Goal: Information Seeking & Learning: Learn about a topic

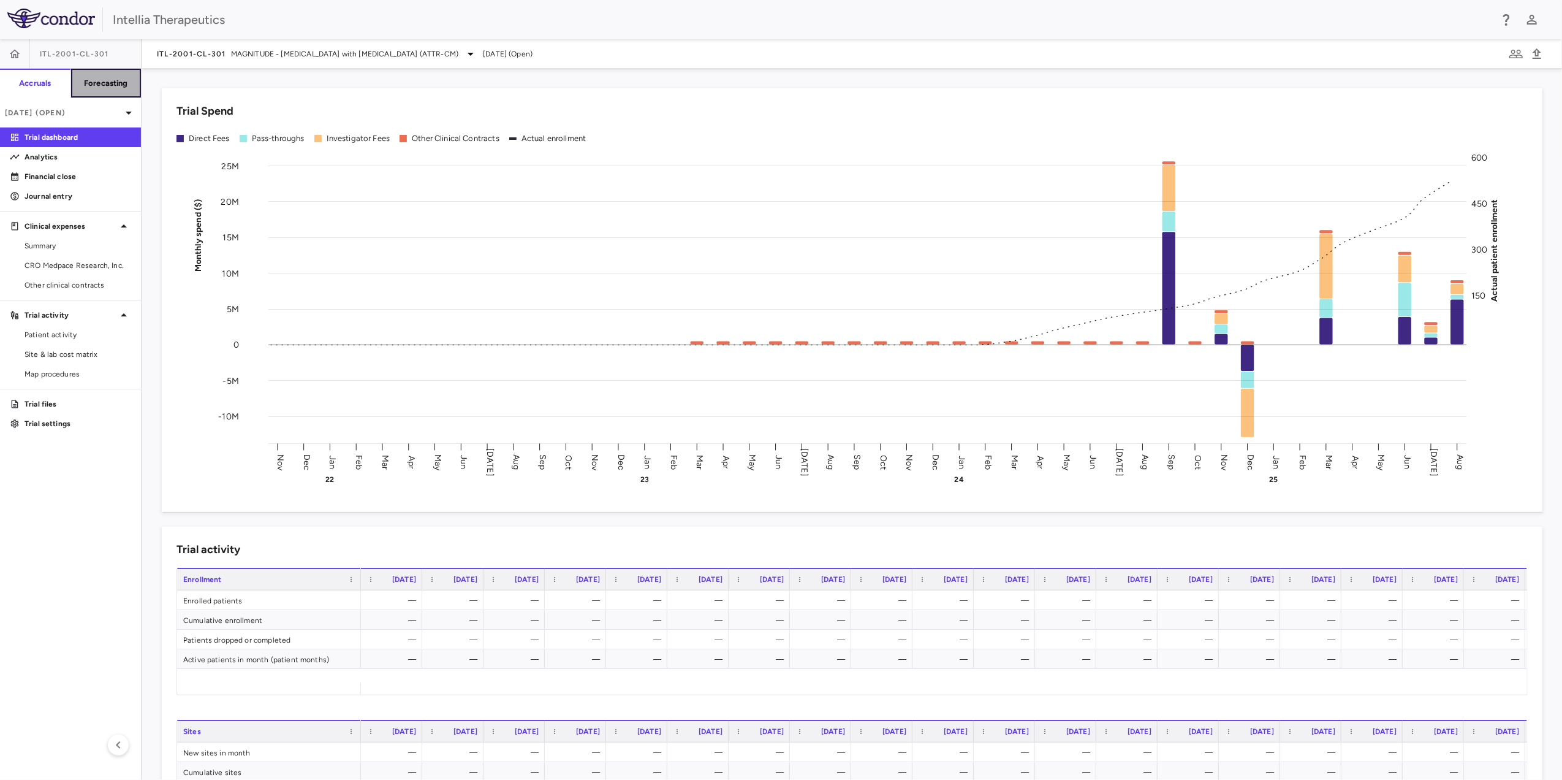
click at [123, 78] on h6 "Forecasting" at bounding box center [106, 83] width 44 height 11
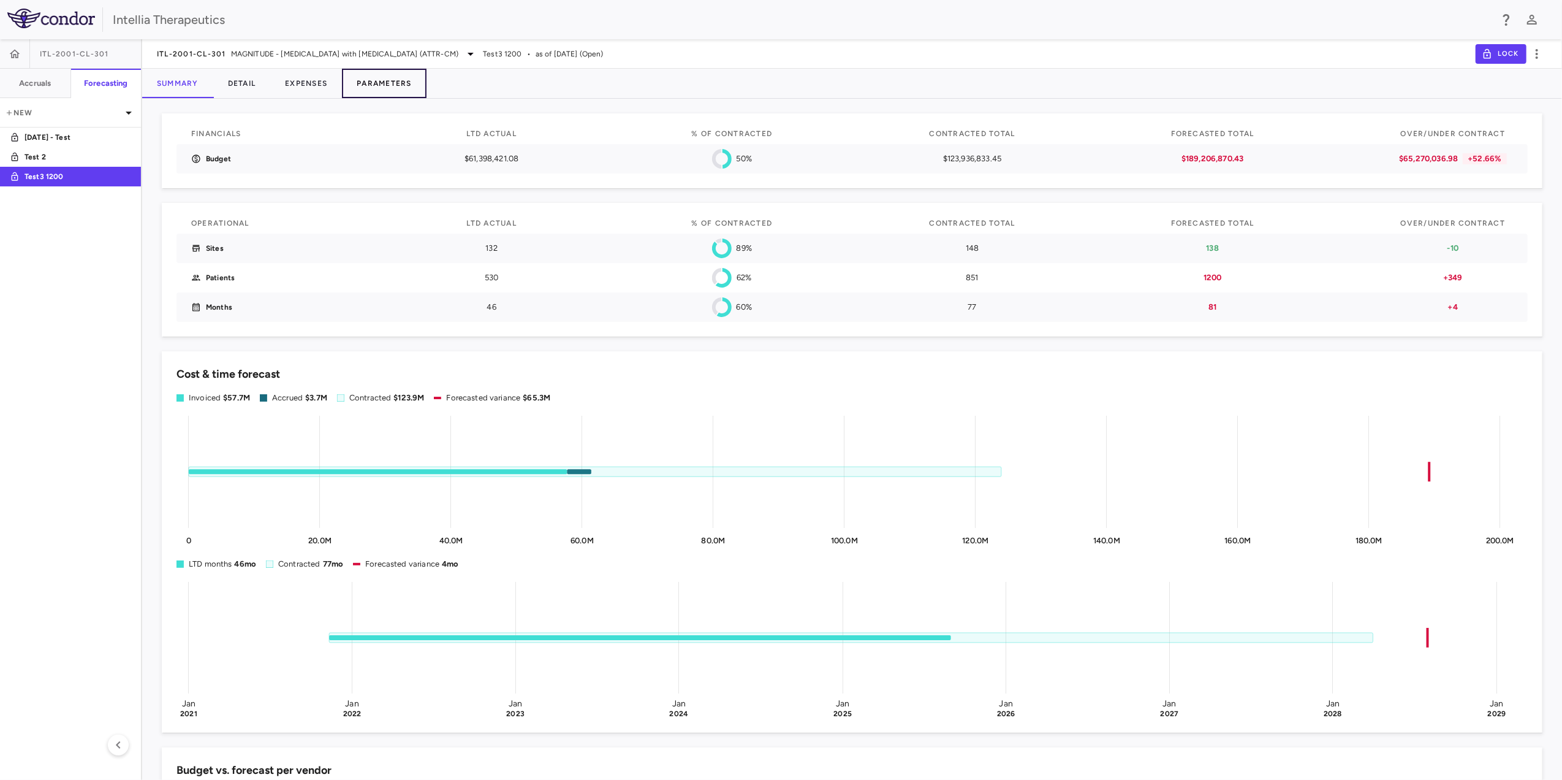
click at [390, 77] on button "Parameters" at bounding box center [384, 83] width 85 height 29
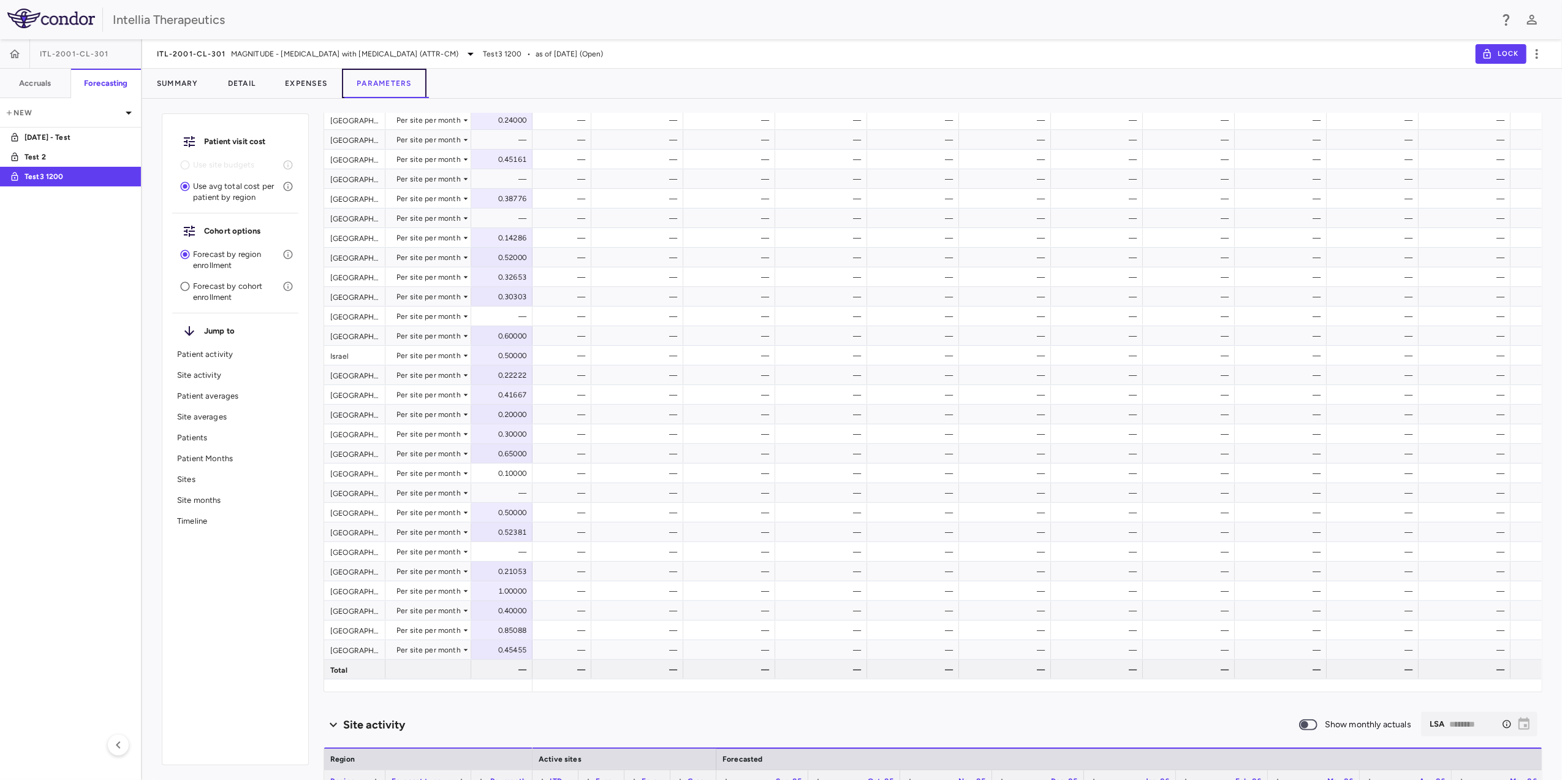
scroll to position [0, 3622]
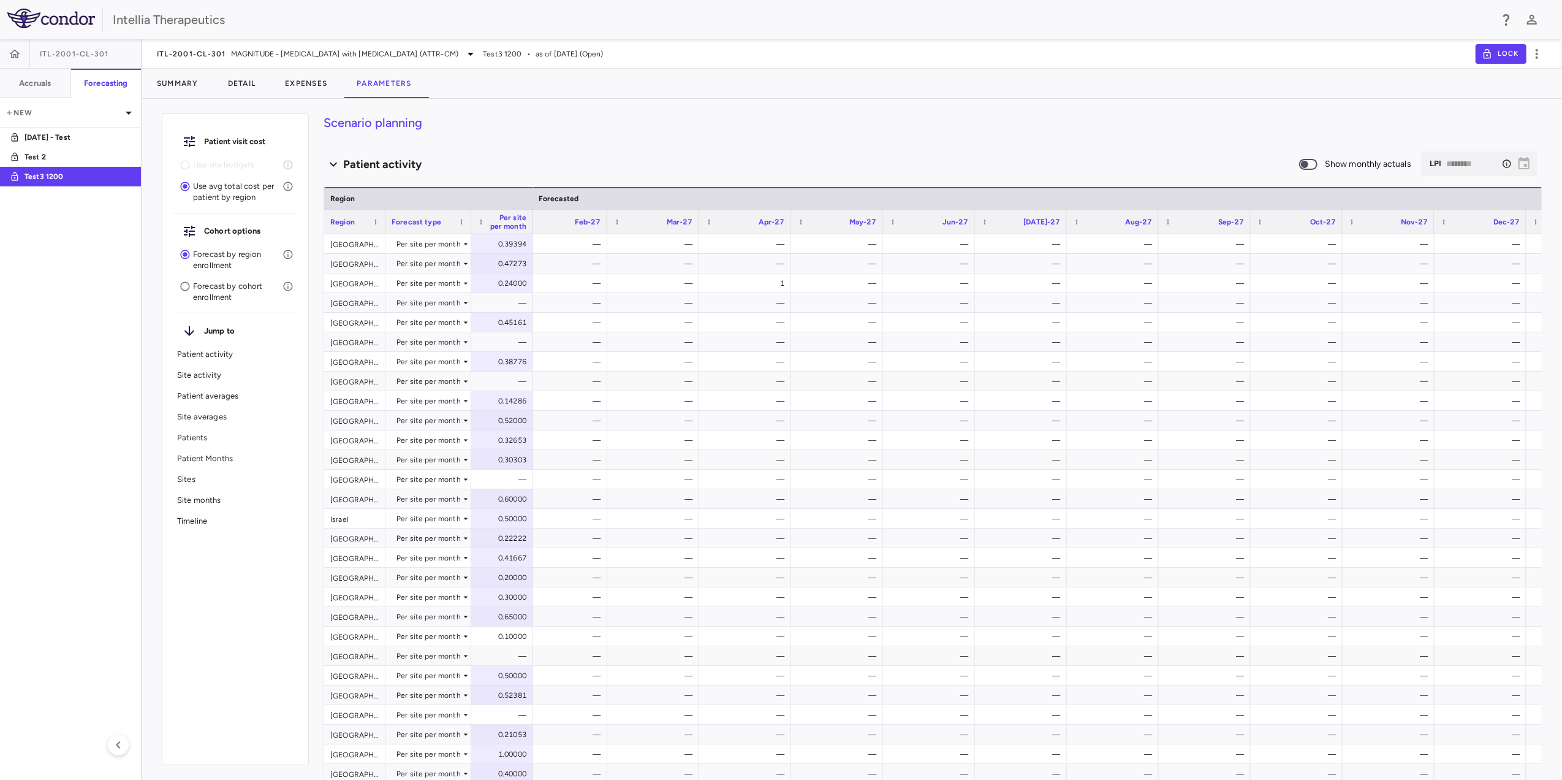
click at [1502, 167] on icon "Select the month to which you want to forecast patients. This does not affect t…" at bounding box center [1507, 164] width 10 height 10
click at [1503, 165] on icon "Select the month to which you want to forecast patients. This does not affect t…" at bounding box center [1507, 163] width 8 height 8
click at [1508, 162] on div "​ LPI ******** ​" at bounding box center [1479, 163] width 116 height 25
drag, startPoint x: 1337, startPoint y: 160, endPoint x: 1268, endPoint y: 167, distance: 69.6
click at [1336, 161] on span "Show monthly actuals" at bounding box center [1368, 164] width 86 height 13
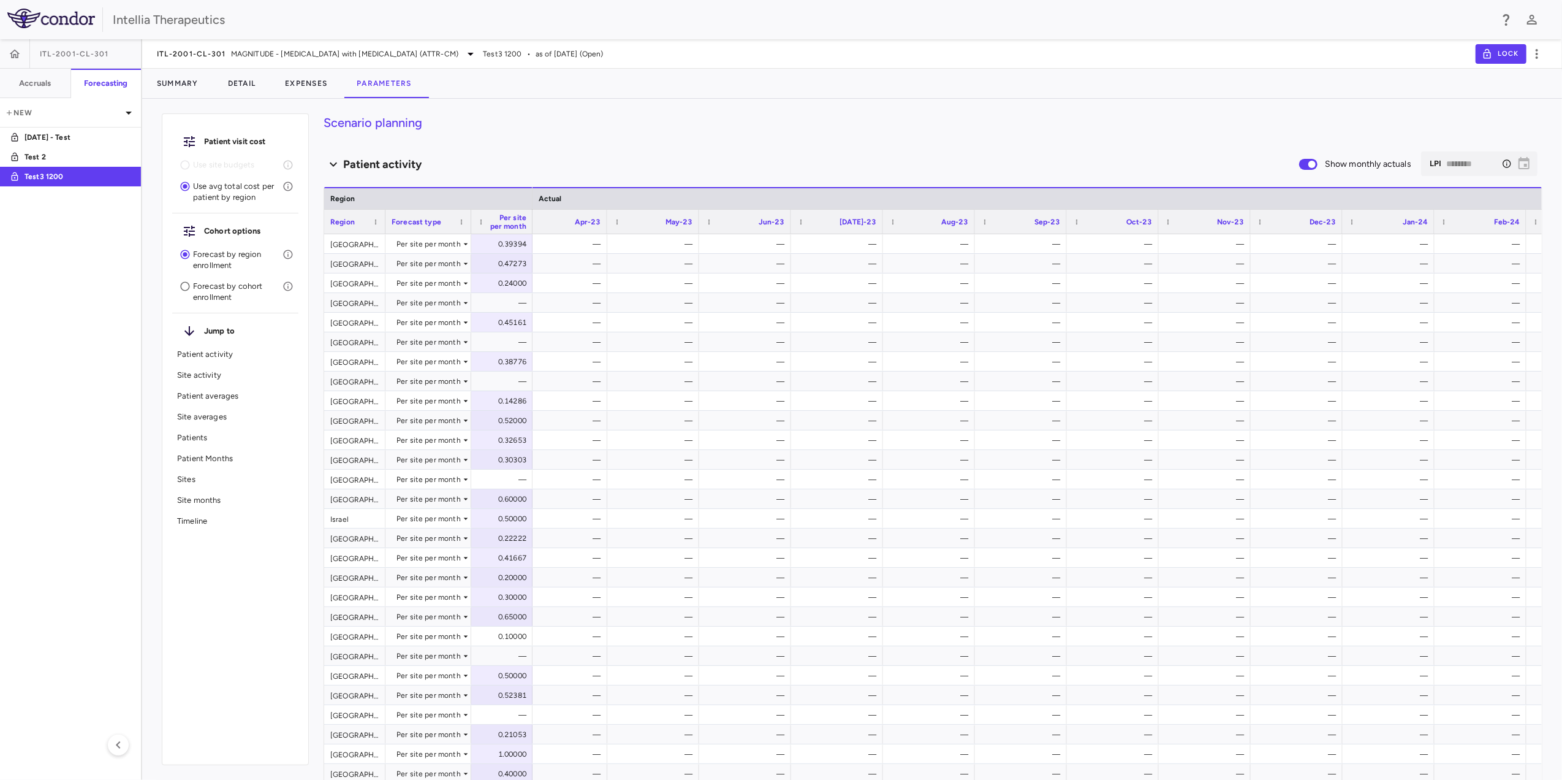
click at [1305, 159] on span at bounding box center [1308, 164] width 33 height 26
click at [1515, 163] on div "​ LPI ******** ​" at bounding box center [1479, 163] width 116 height 25
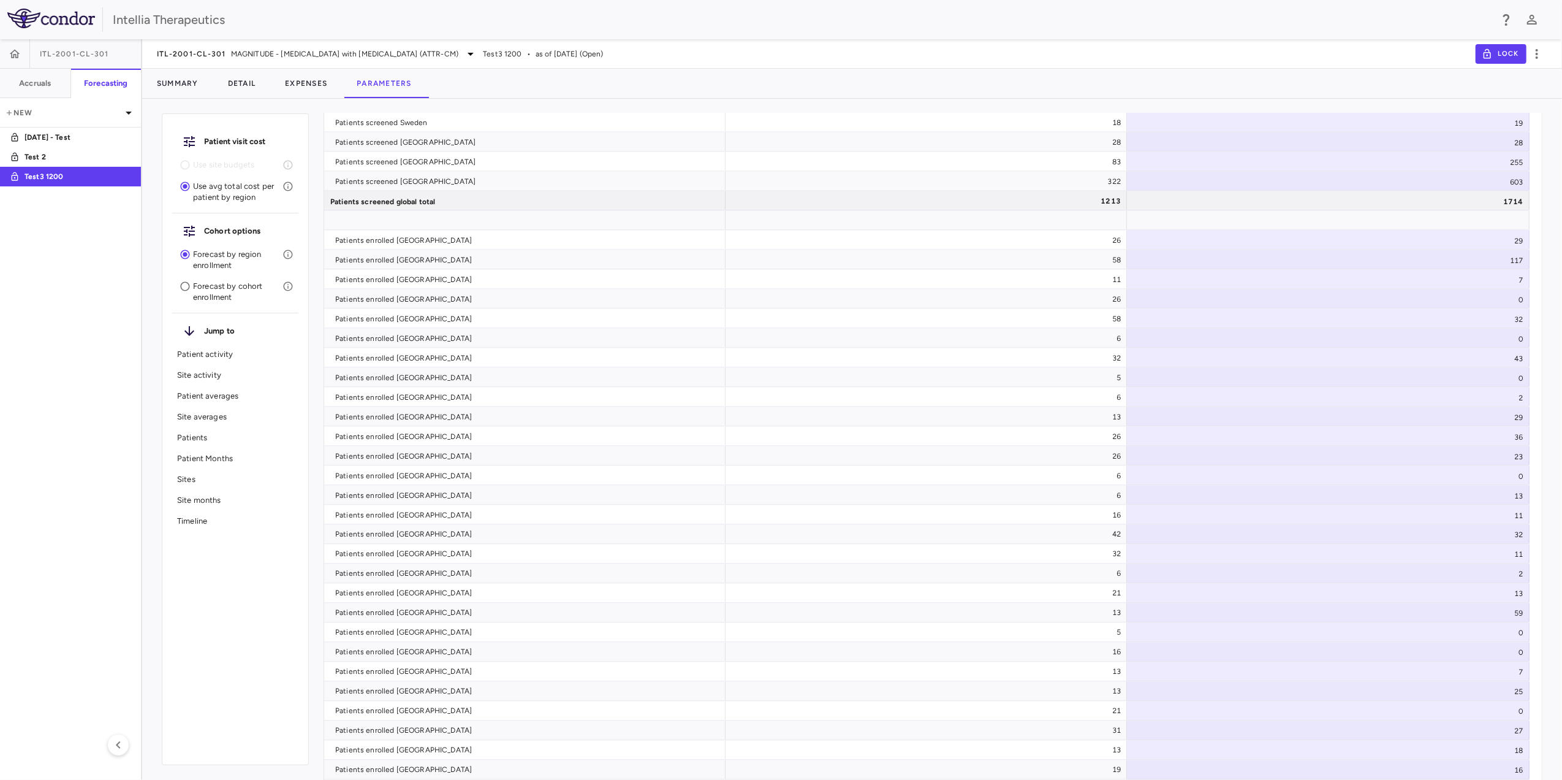
scroll to position [6782, 0]
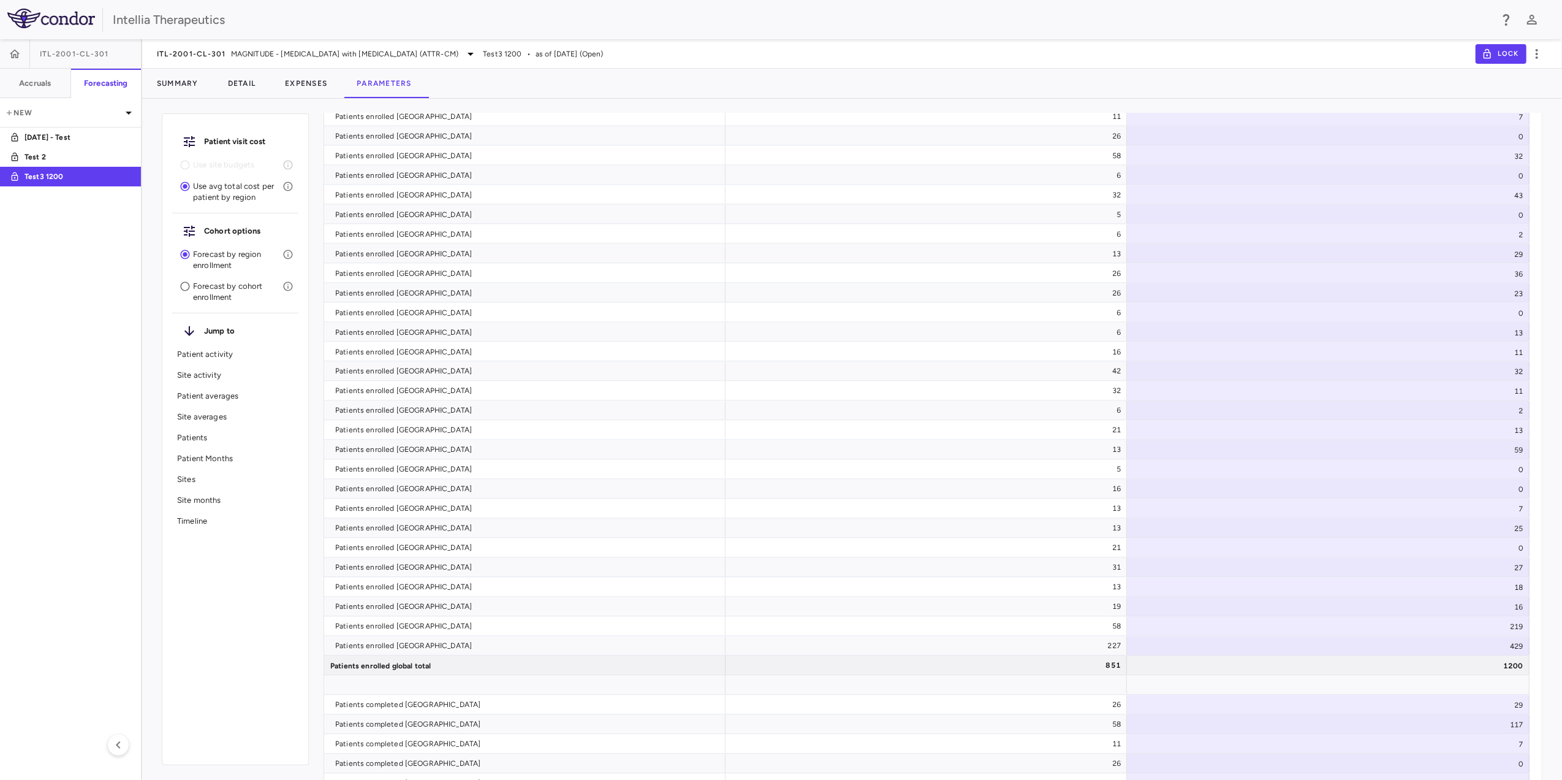
click at [162, 21] on div "Intellia Therapeutics" at bounding box center [802, 19] width 1378 height 18
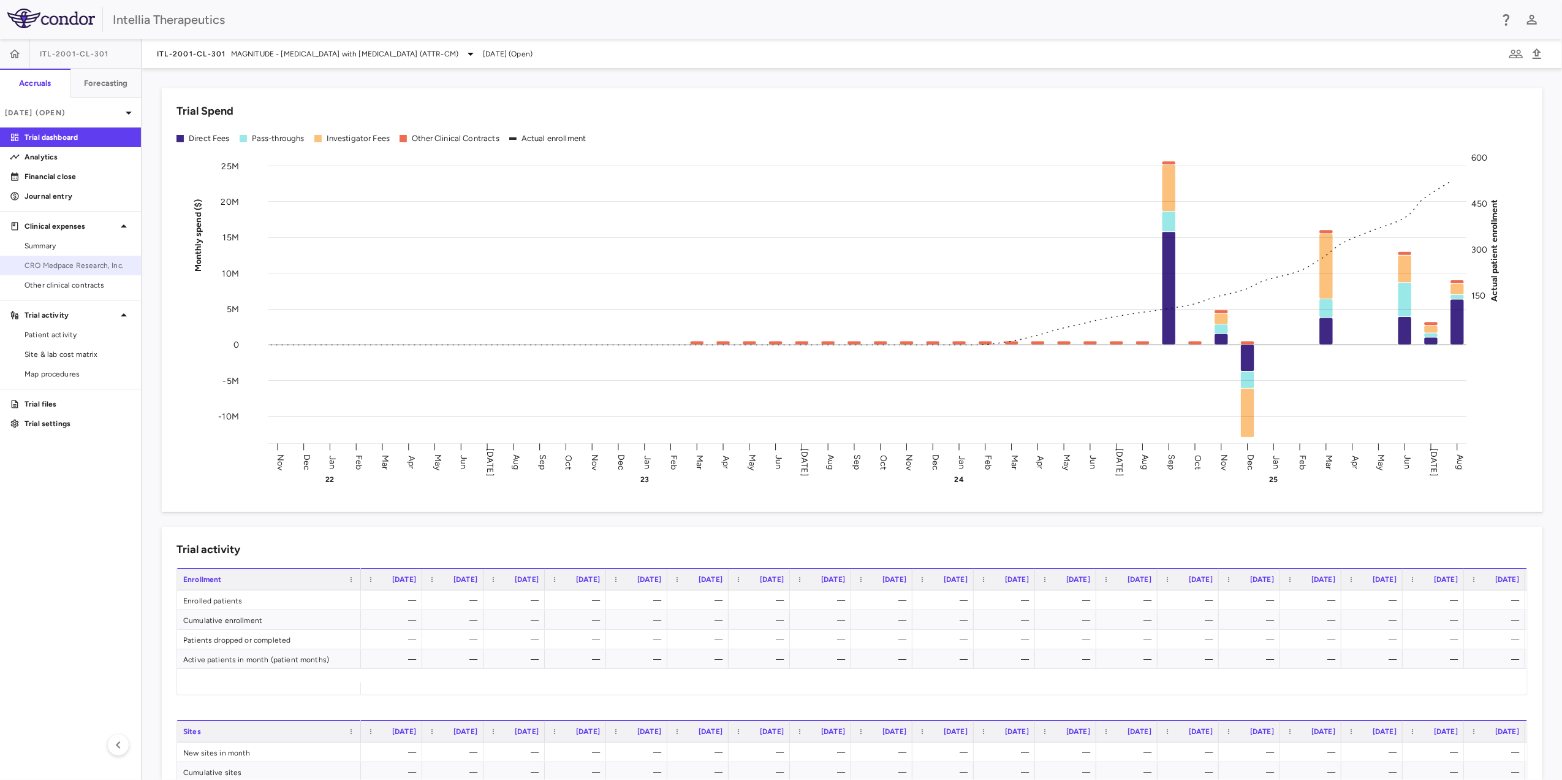
click at [80, 261] on span "CRO Medpace Research, Inc." at bounding box center [78, 265] width 107 height 11
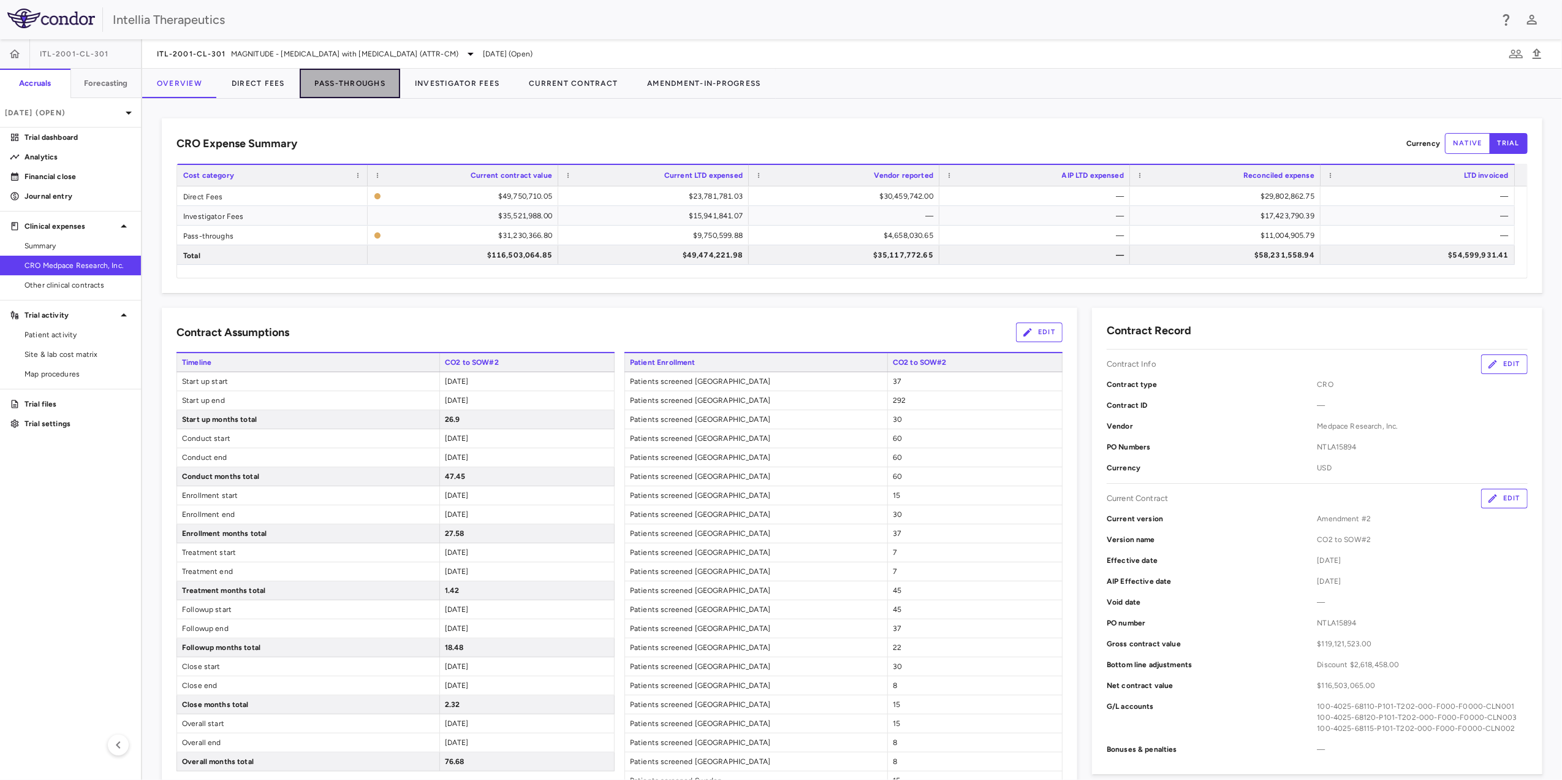
click at [354, 77] on button "Pass-Throughs" at bounding box center [350, 83] width 101 height 29
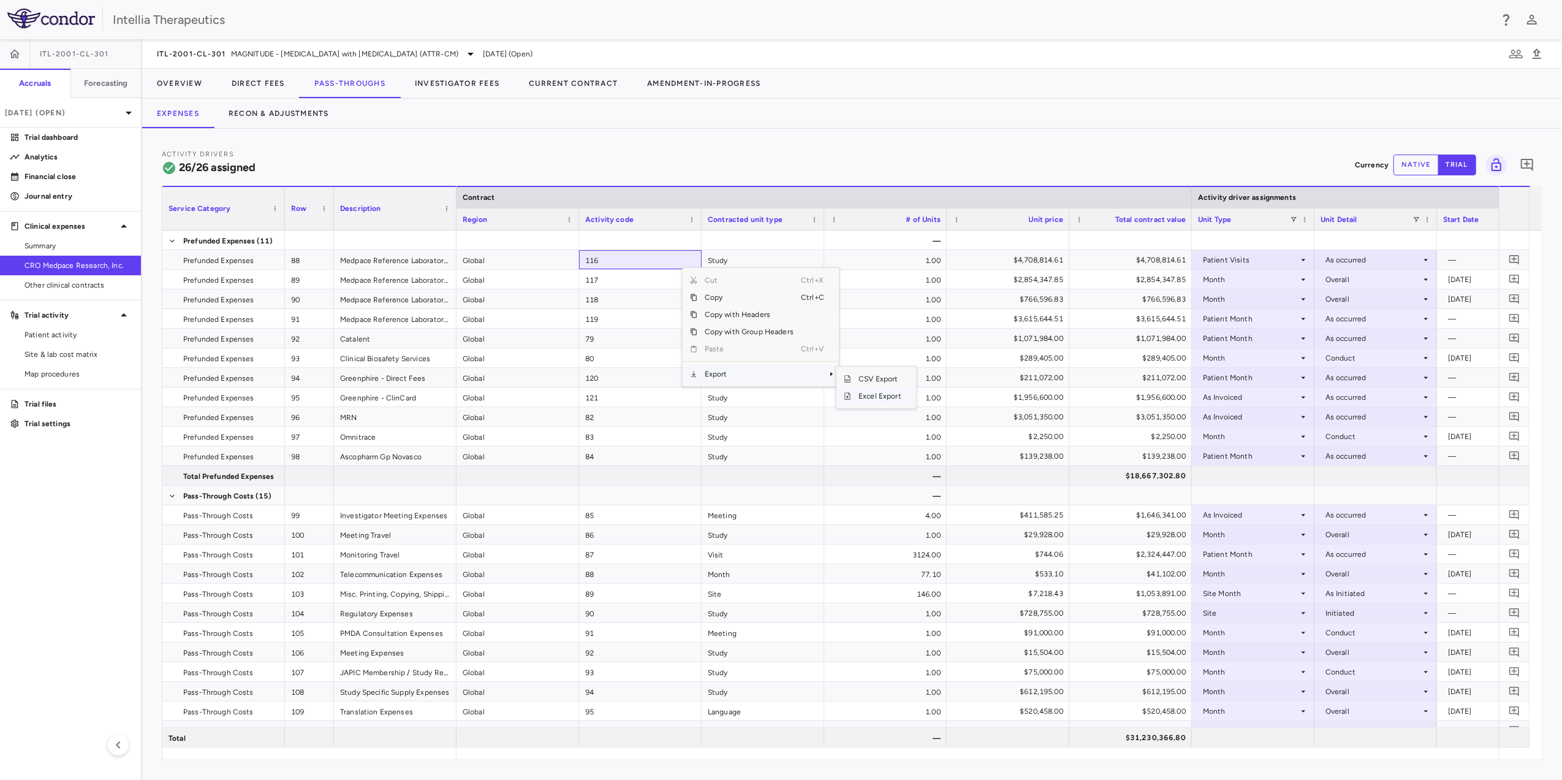
click at [896, 396] on span "Excel Export" at bounding box center [880, 395] width 58 height 17
click at [234, 50] on span "MAGNITUDE - [MEDICAL_DATA] with [MEDICAL_DATA] (ATTR-CM)" at bounding box center [344, 53] width 227 height 11
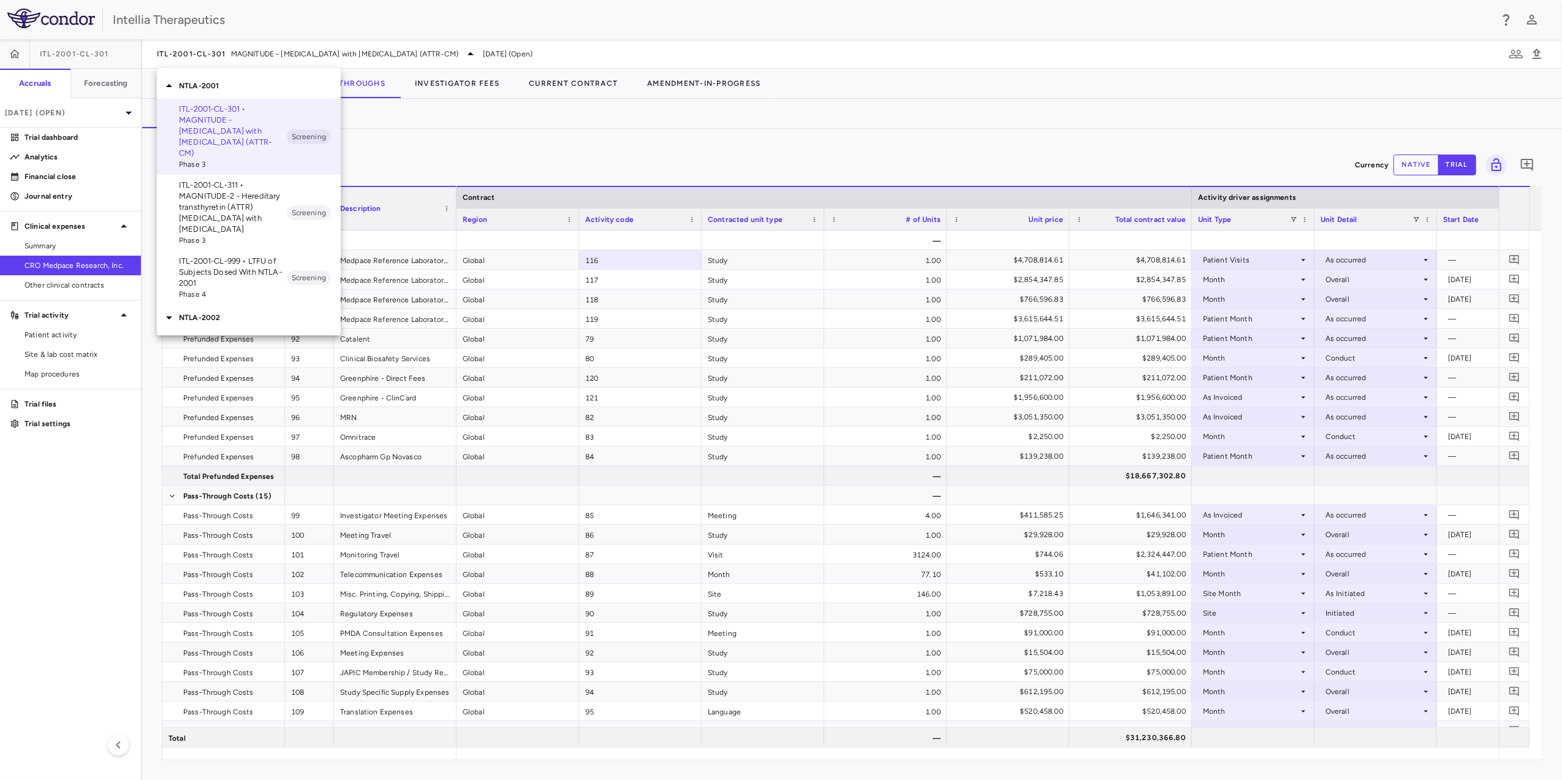
click at [167, 310] on icon at bounding box center [169, 317] width 15 height 15
click at [243, 396] on p "ITL-2002-CL-301 • HAELO - [MEDICAL_DATA]" at bounding box center [233, 400] width 108 height 22
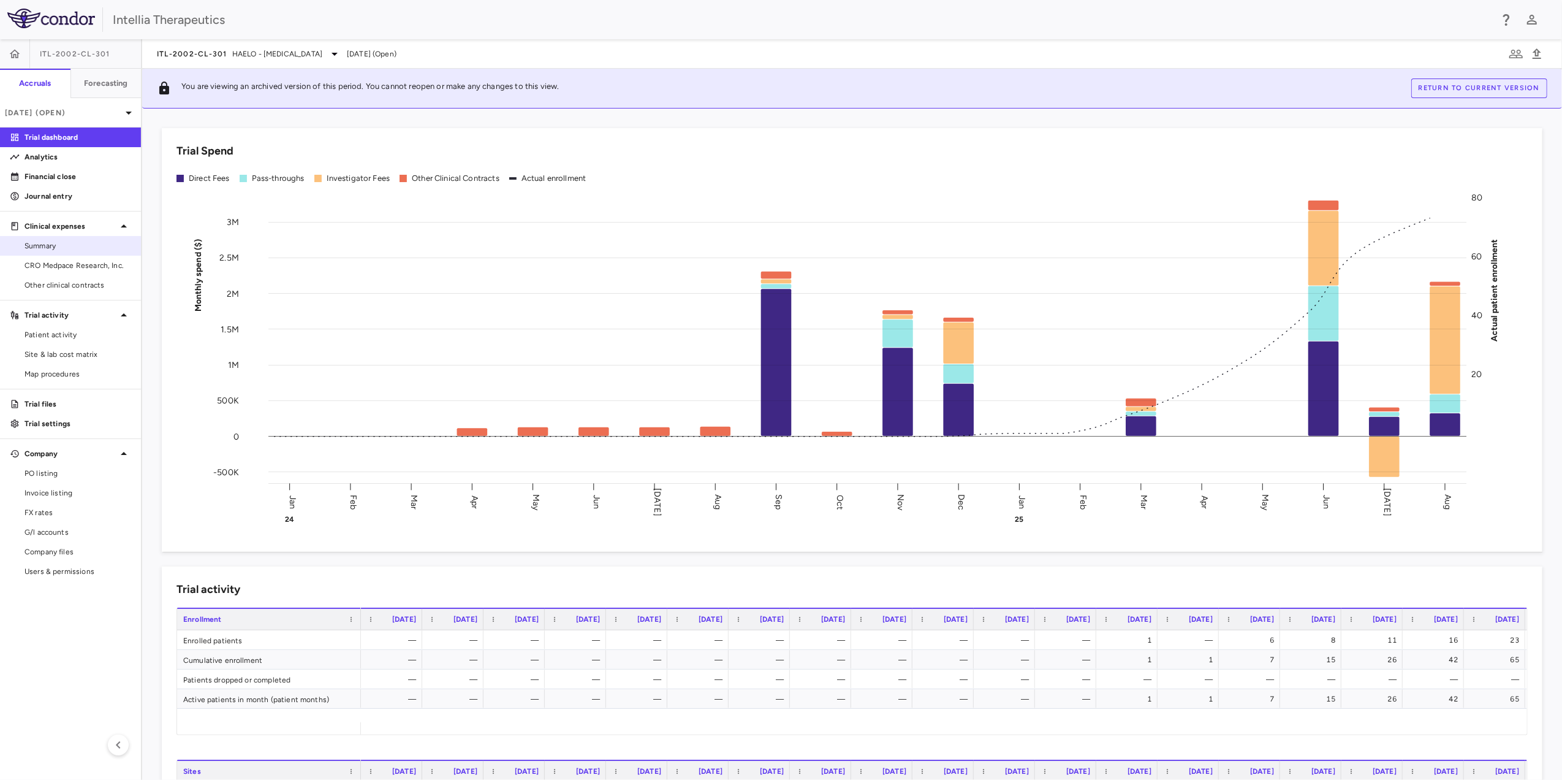
click at [80, 243] on span "Summary" at bounding box center [78, 245] width 107 height 11
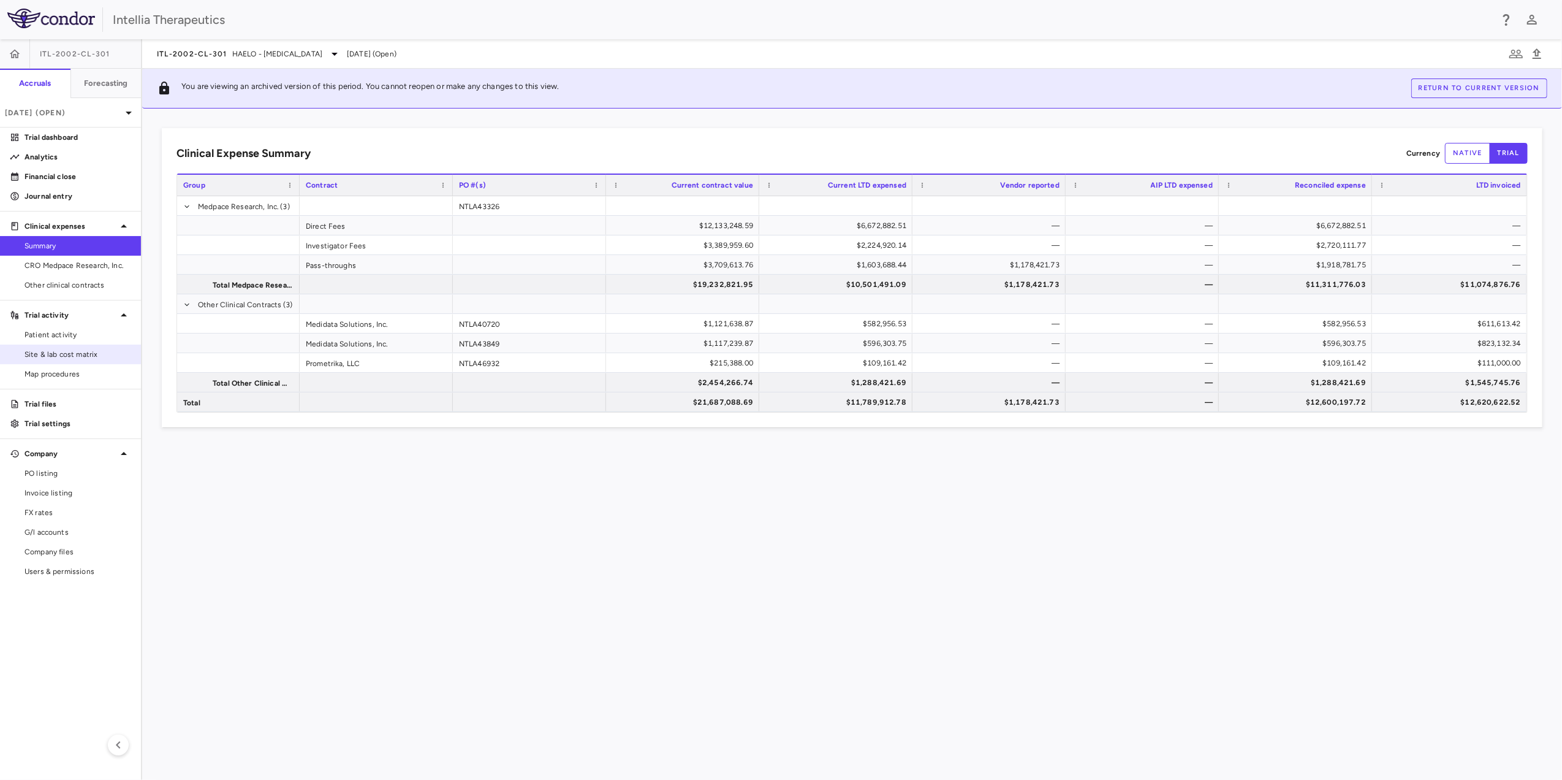
click at [80, 349] on span "Site & lab cost matrix" at bounding box center [78, 354] width 107 height 11
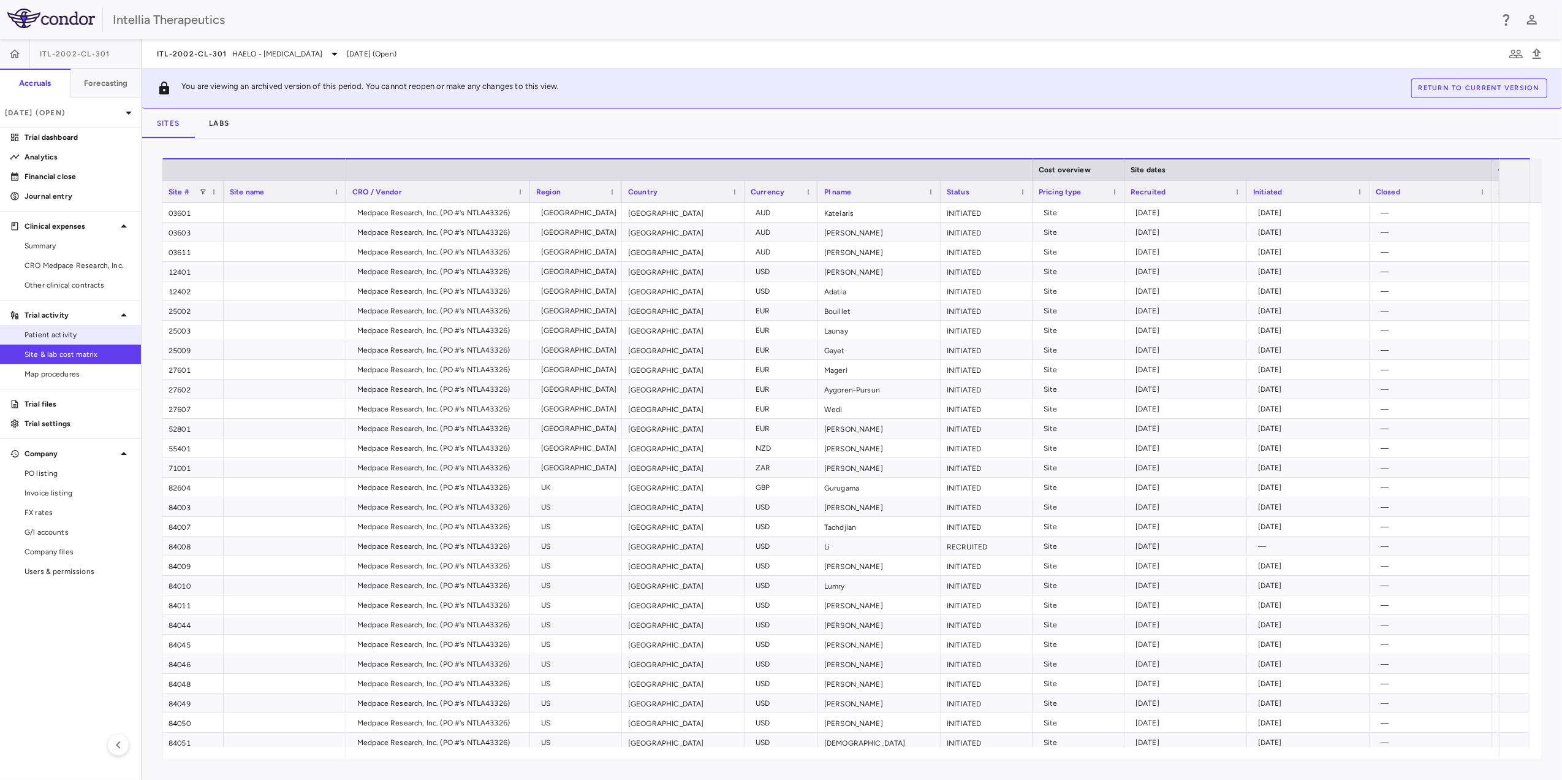
click at [80, 336] on span "Patient activity" at bounding box center [78, 334] width 107 height 11
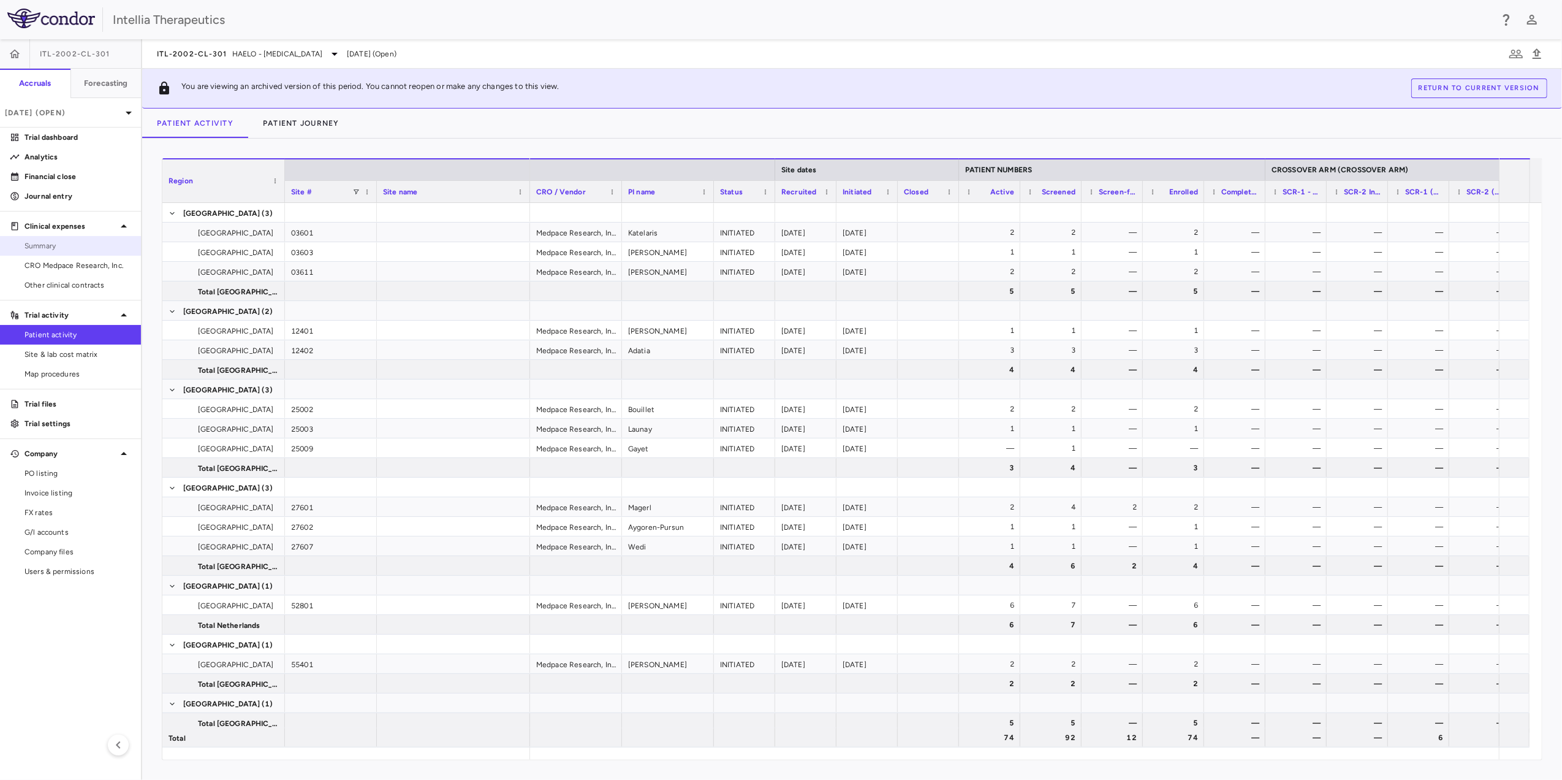
click at [86, 244] on span "Summary" at bounding box center [78, 245] width 107 height 11
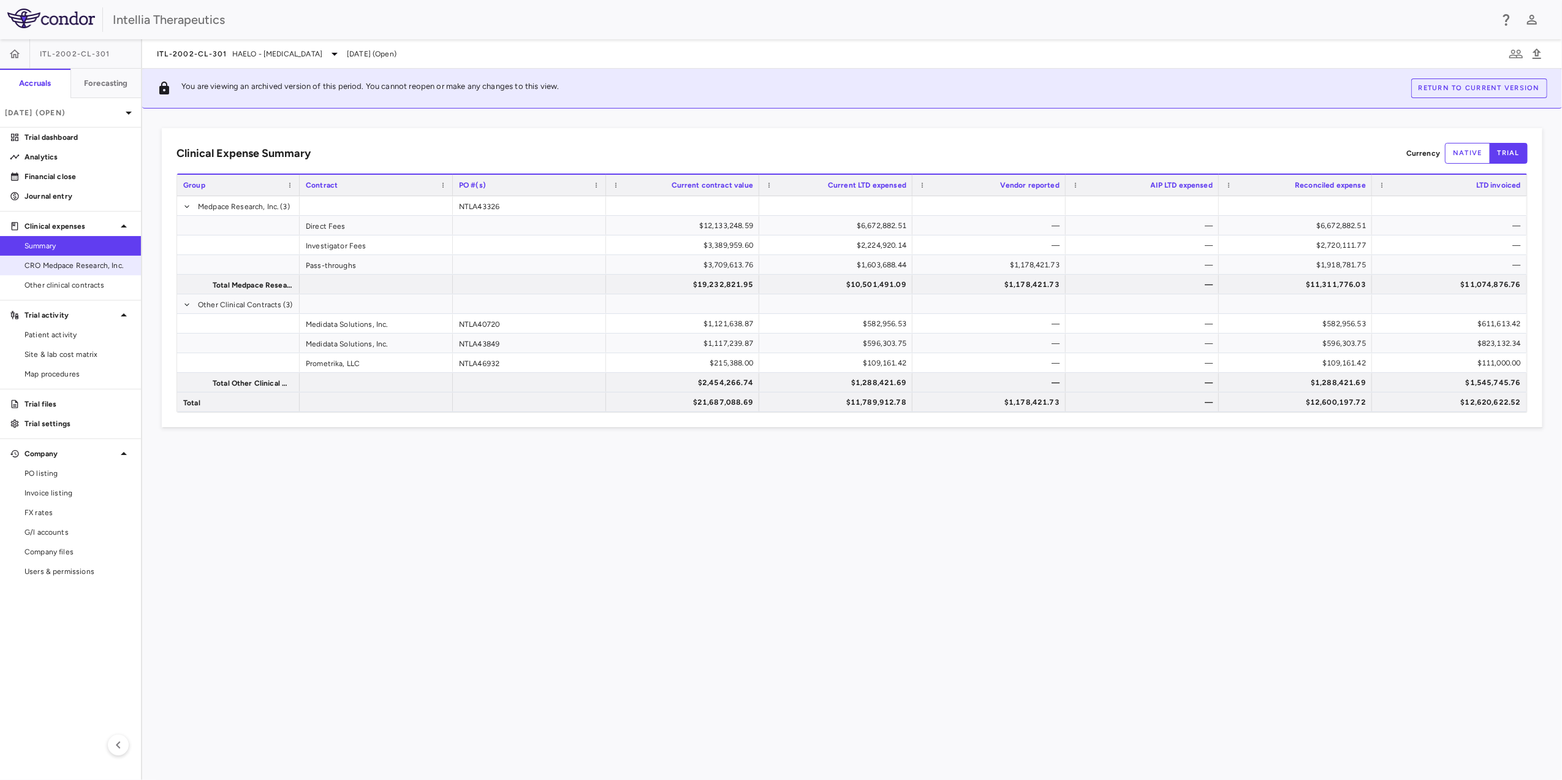
click at [82, 270] on span "CRO Medpace Research, Inc." at bounding box center [78, 265] width 107 height 11
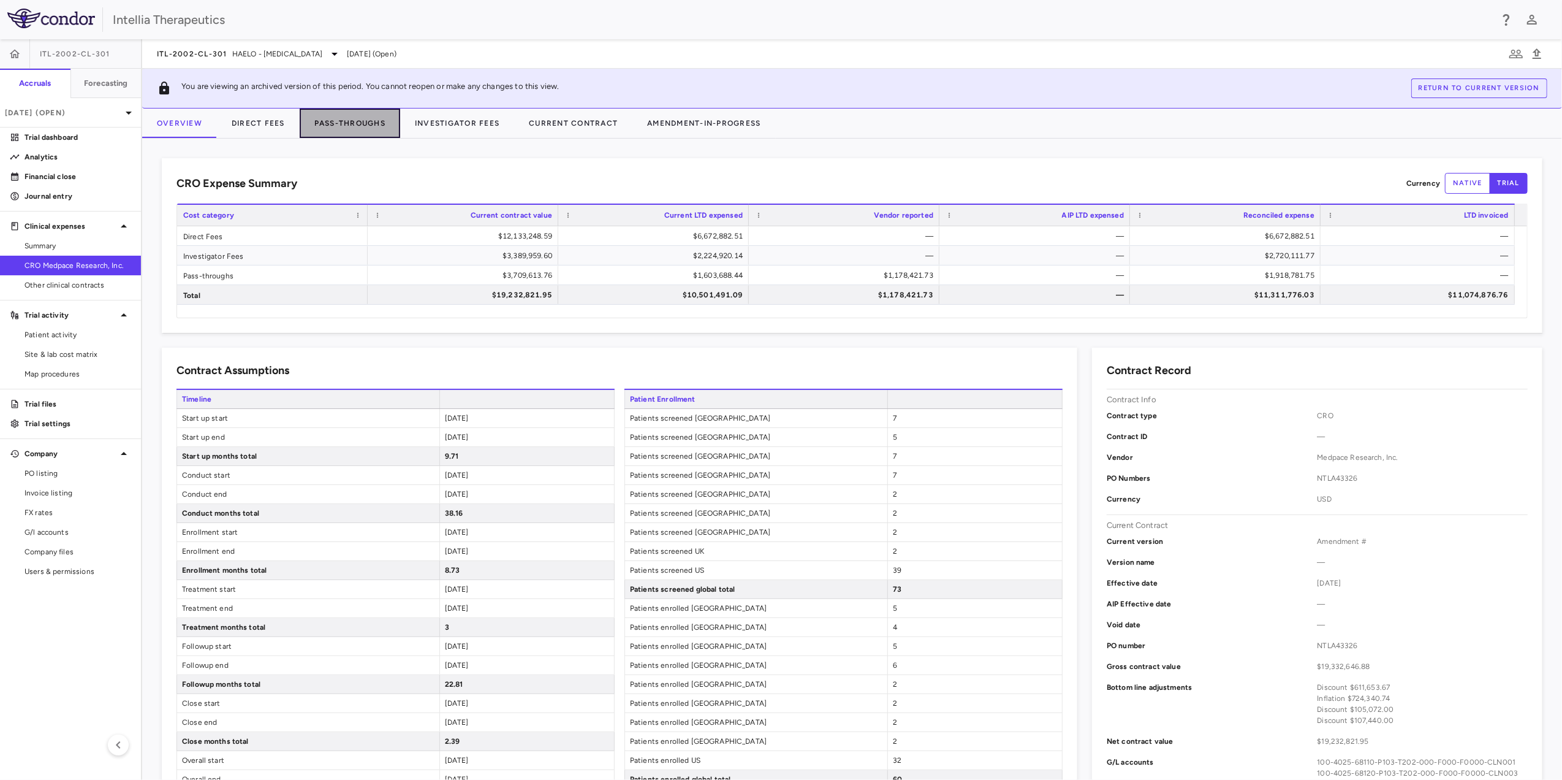
click at [351, 114] on button "Pass-Throughs" at bounding box center [350, 122] width 101 height 29
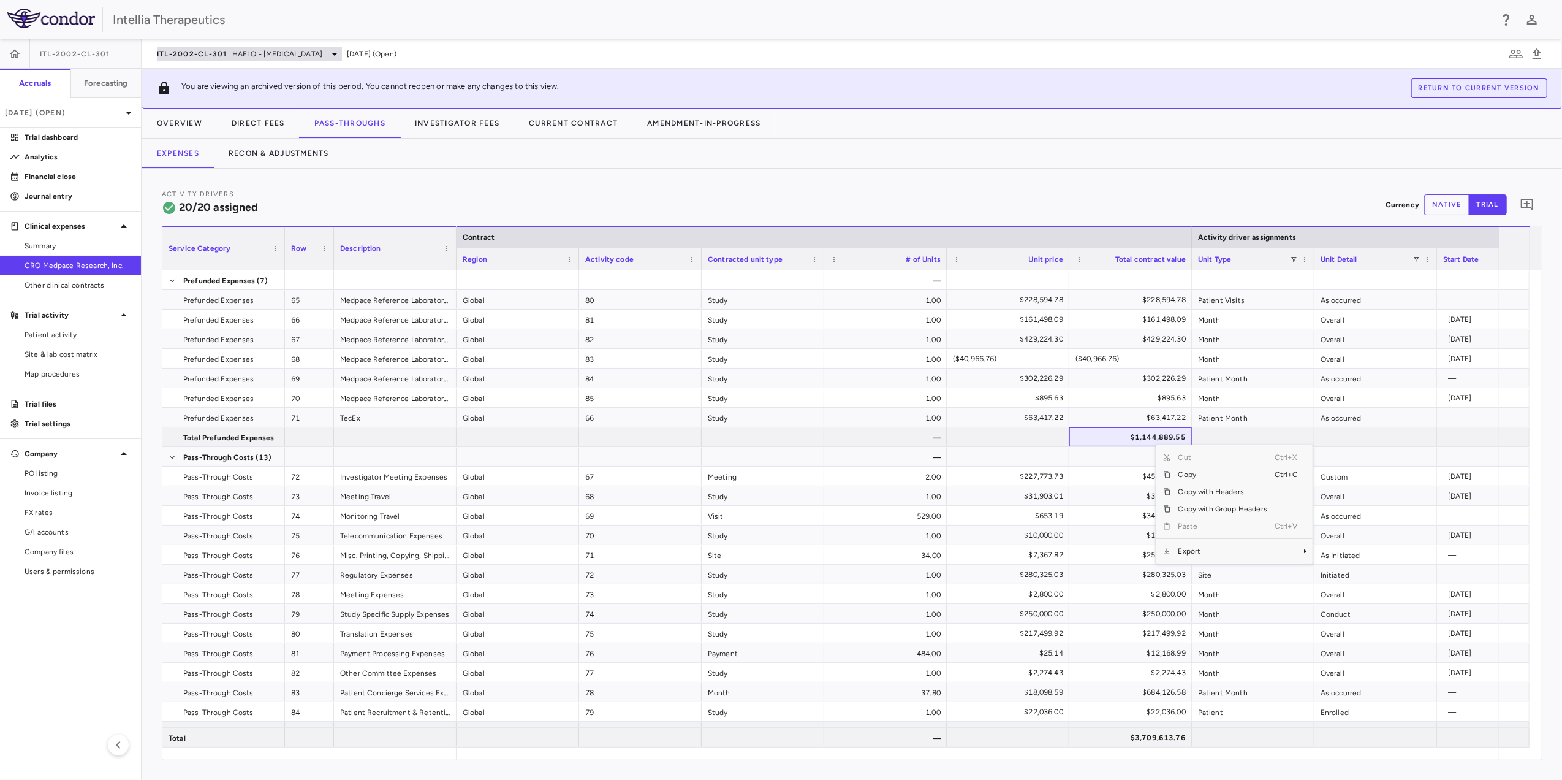
click at [256, 51] on span "HAELO - [MEDICAL_DATA]" at bounding box center [277, 53] width 90 height 11
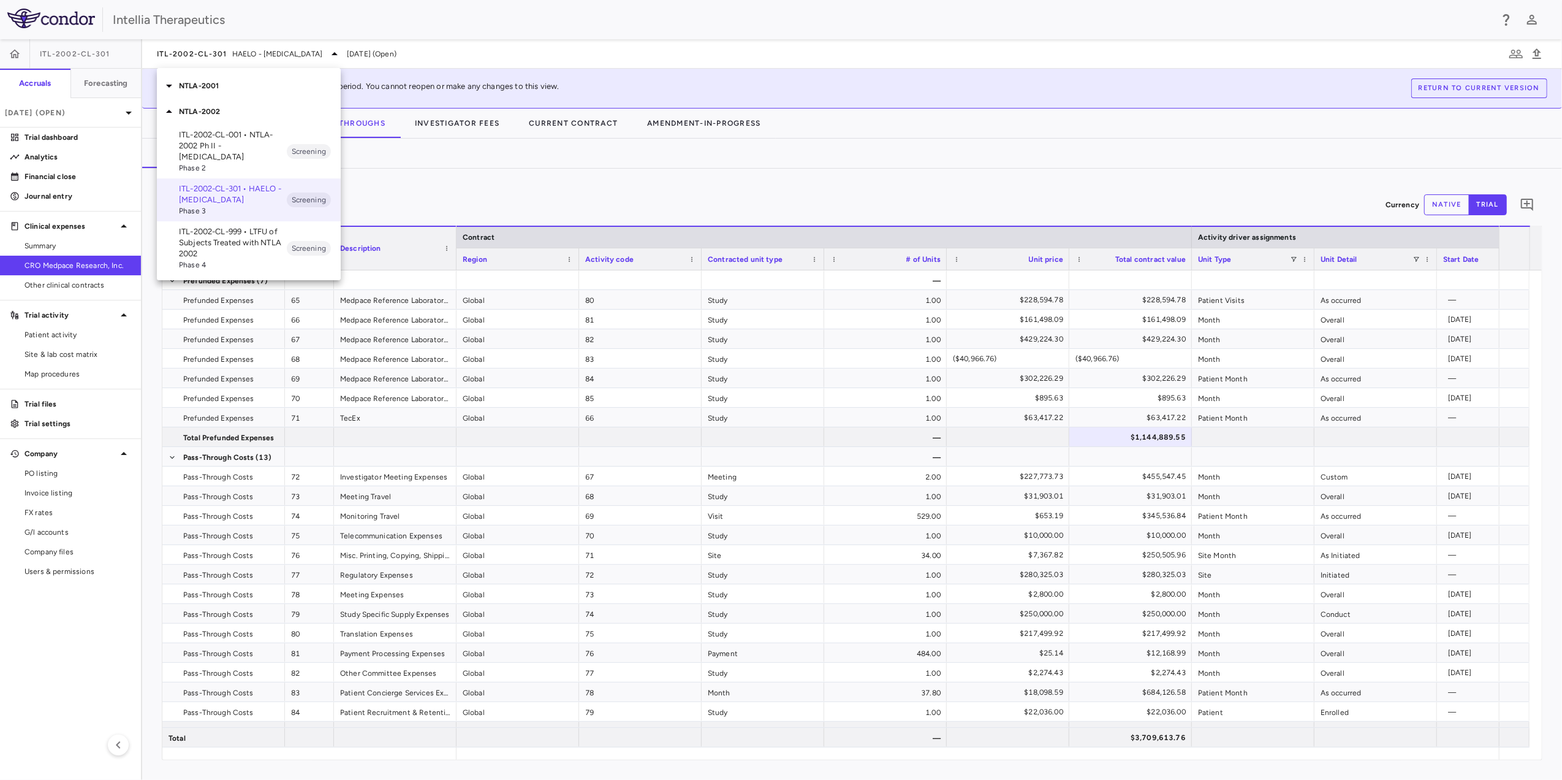
click at [169, 111] on icon at bounding box center [169, 111] width 6 height 3
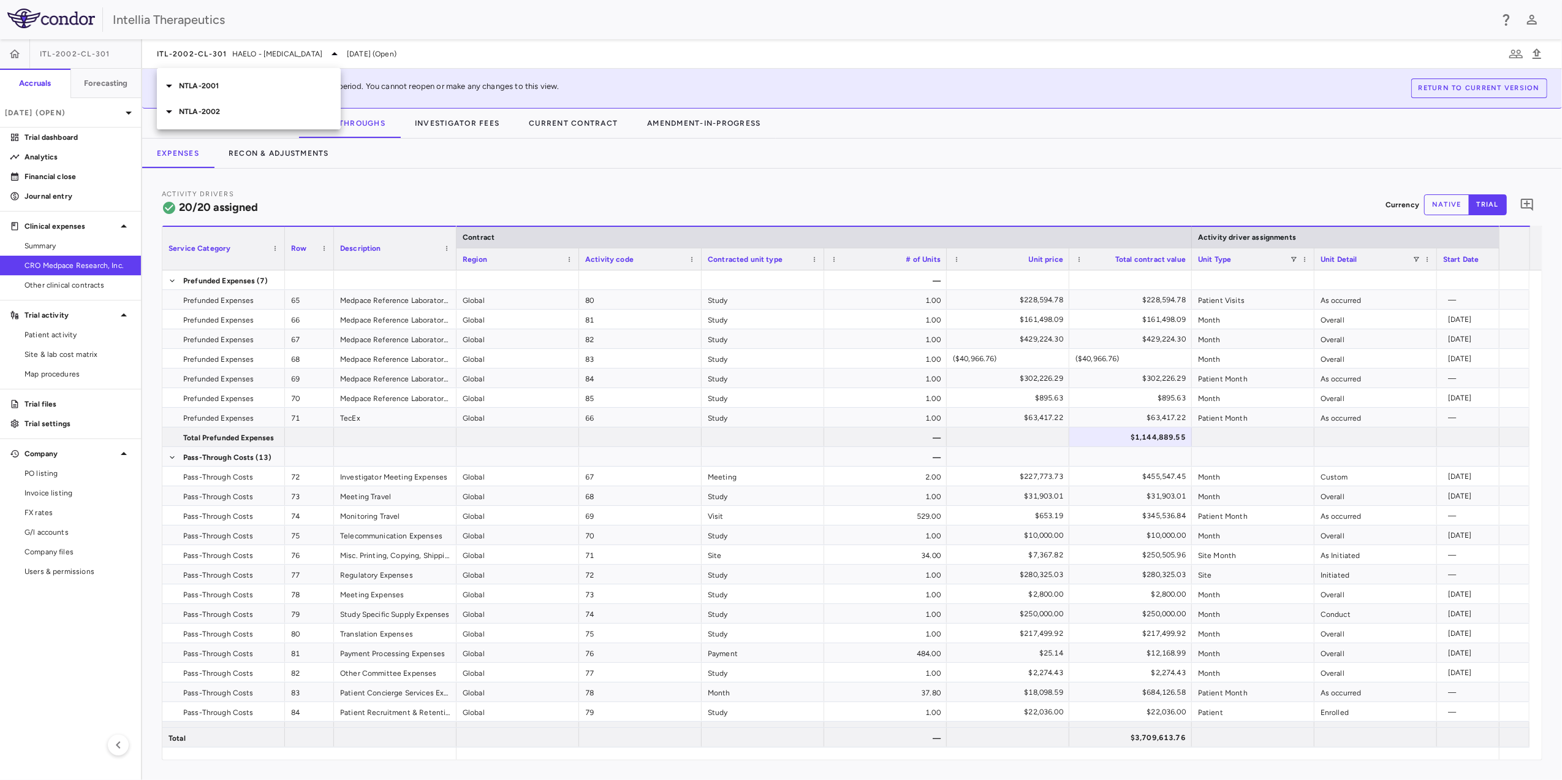
click at [168, 87] on icon at bounding box center [169, 85] width 15 height 15
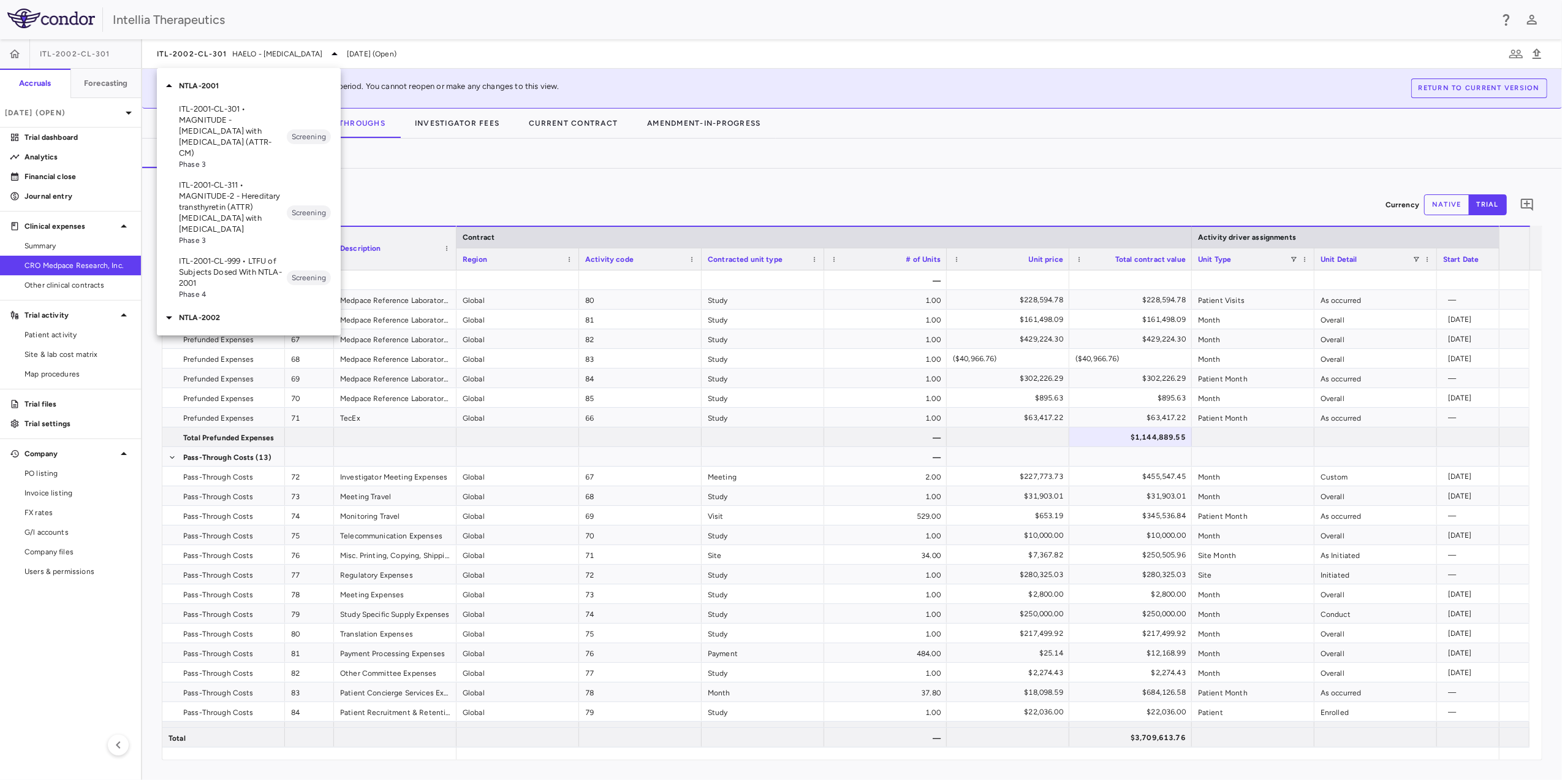
click at [233, 191] on p "ITL-2001-CL-311 • MAGNITUDE-2 - Hereditary transthyretin (ATTR) [MEDICAL_DATA] …" at bounding box center [233, 207] width 108 height 55
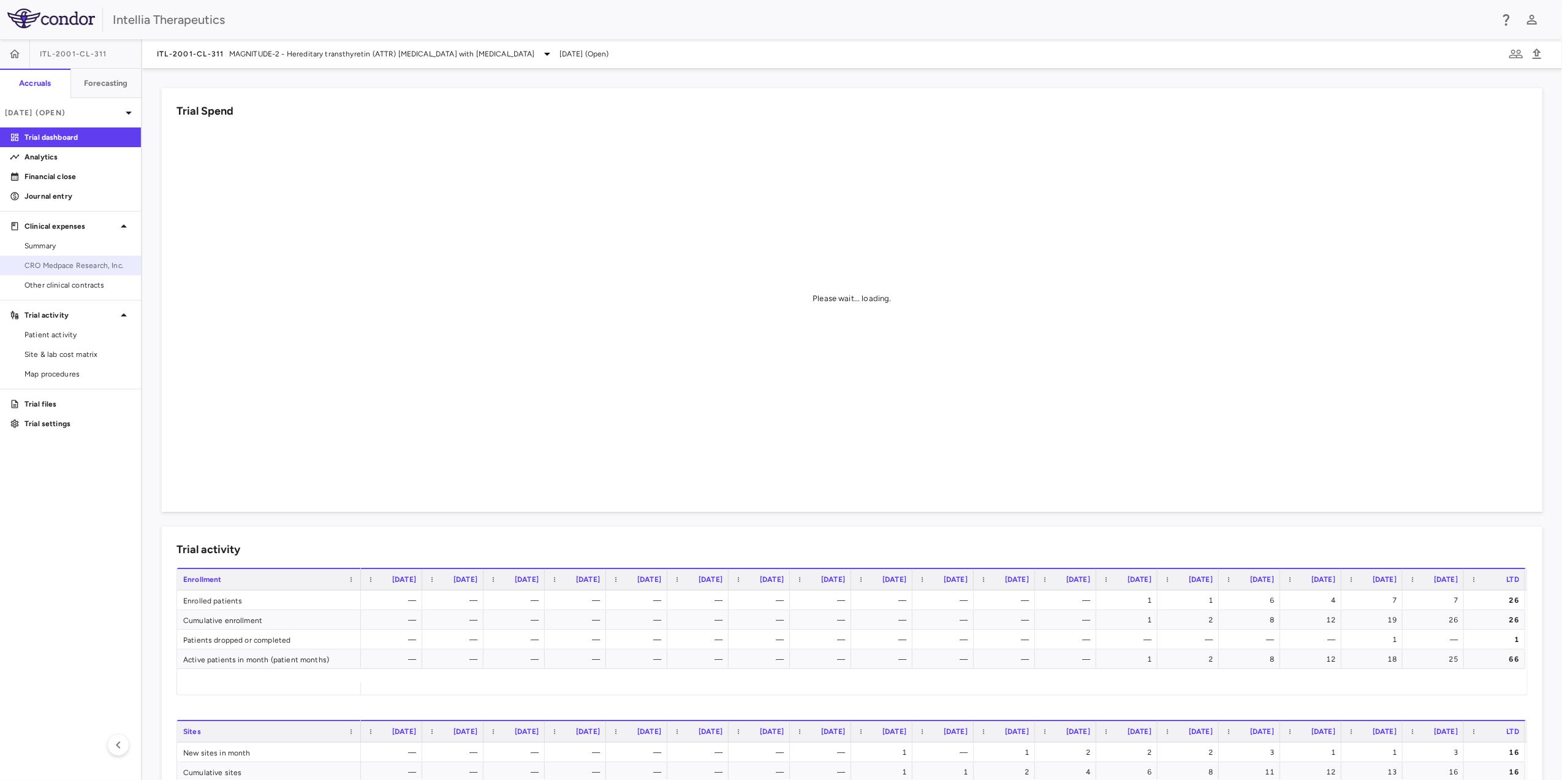
click at [67, 257] on link "CRO Medpace Research, Inc." at bounding box center [70, 265] width 141 height 18
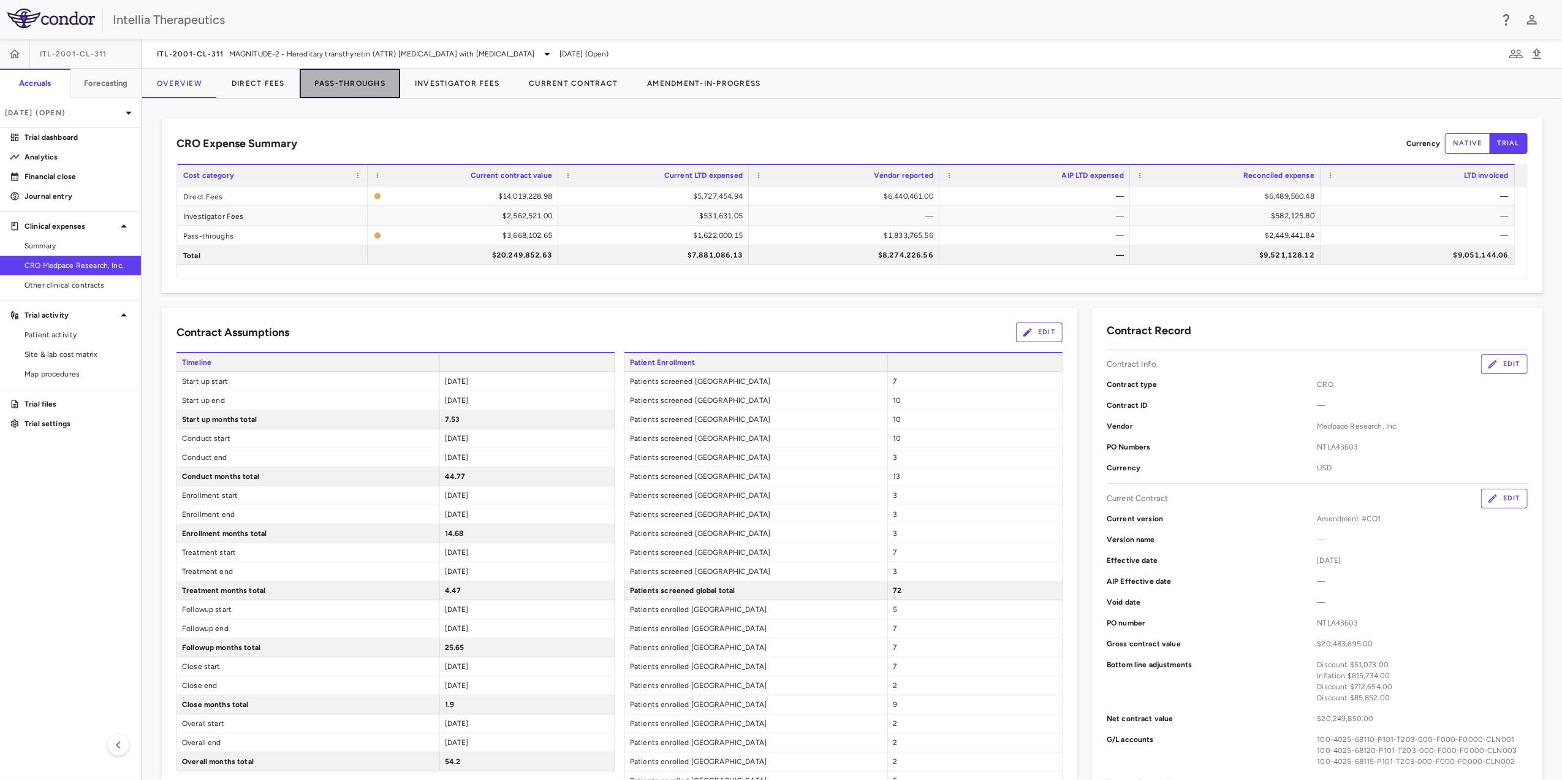
click at [349, 78] on button "Pass-Throughs" at bounding box center [350, 83] width 101 height 29
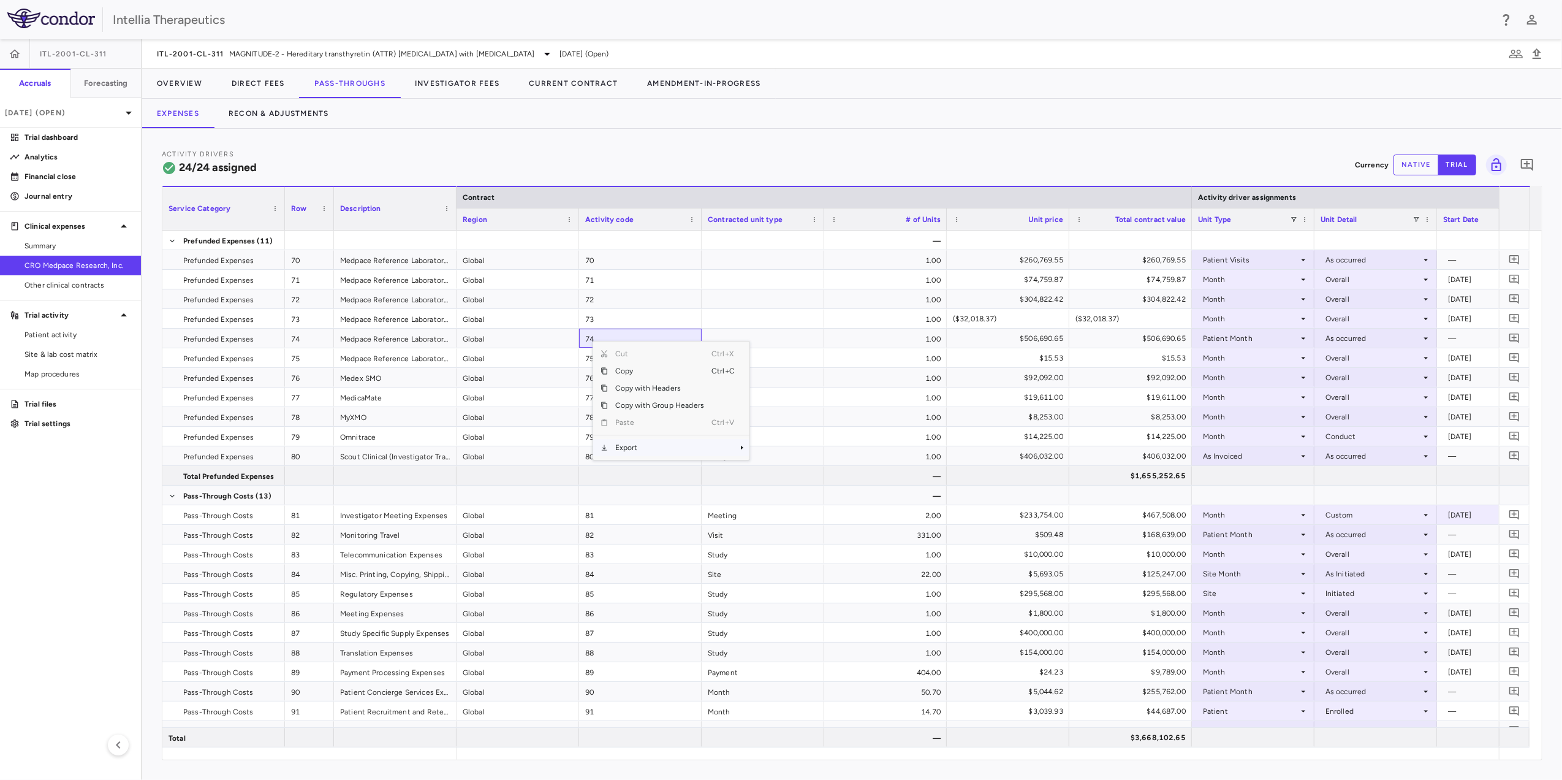
click at [652, 452] on span "Export" at bounding box center [660, 447] width 104 height 17
click at [810, 471] on span "Excel Export" at bounding box center [791, 469] width 58 height 17
click at [586, 139] on div "Activity Drivers 24/24 assigned Currency native trial 0 Service Category Drag h…" at bounding box center [852, 454] width 1420 height 651
click at [113, 85] on h6 "Forecasting" at bounding box center [106, 83] width 44 height 11
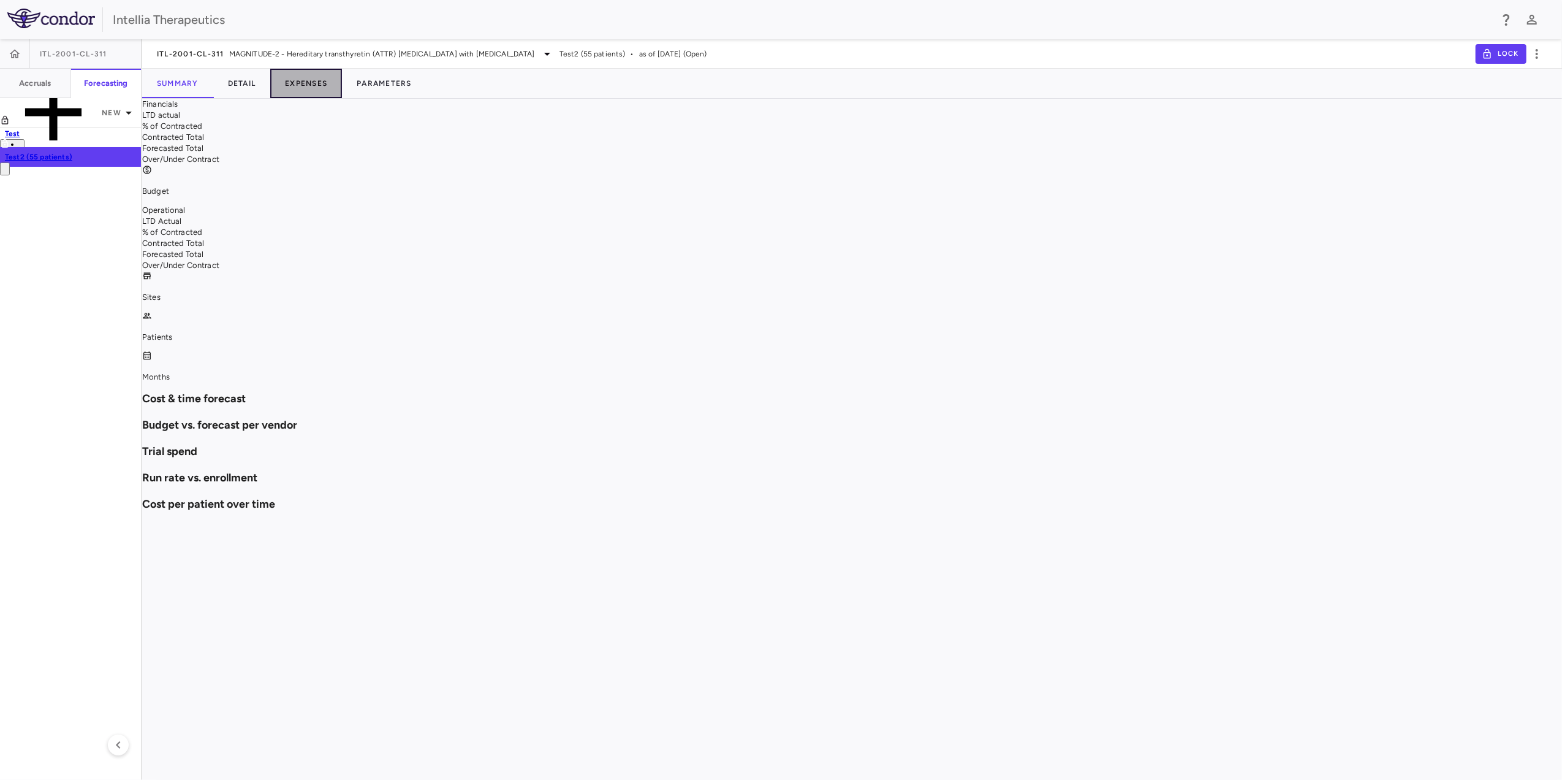
click at [295, 89] on button "Expenses" at bounding box center [306, 83] width 72 height 29
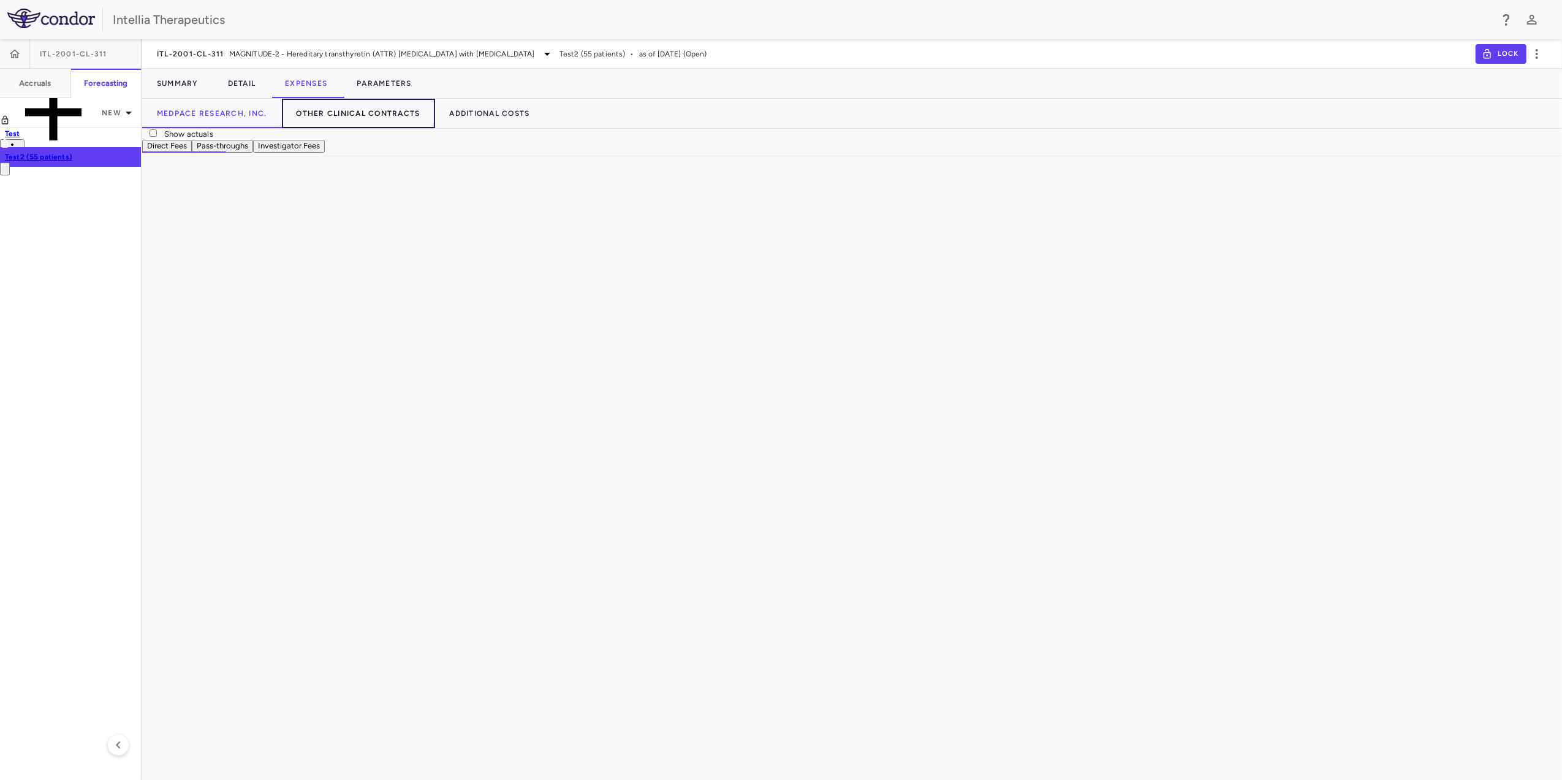
click at [320, 105] on button "Other Clinical Contracts" at bounding box center [358, 113] width 153 height 29
click at [246, 121] on button "Medpace Research, Inc." at bounding box center [212, 113] width 140 height 29
click at [253, 153] on button "Pass-throughs" at bounding box center [222, 146] width 61 height 13
click at [325, 153] on button "Investigator Fees" at bounding box center [289, 146] width 72 height 13
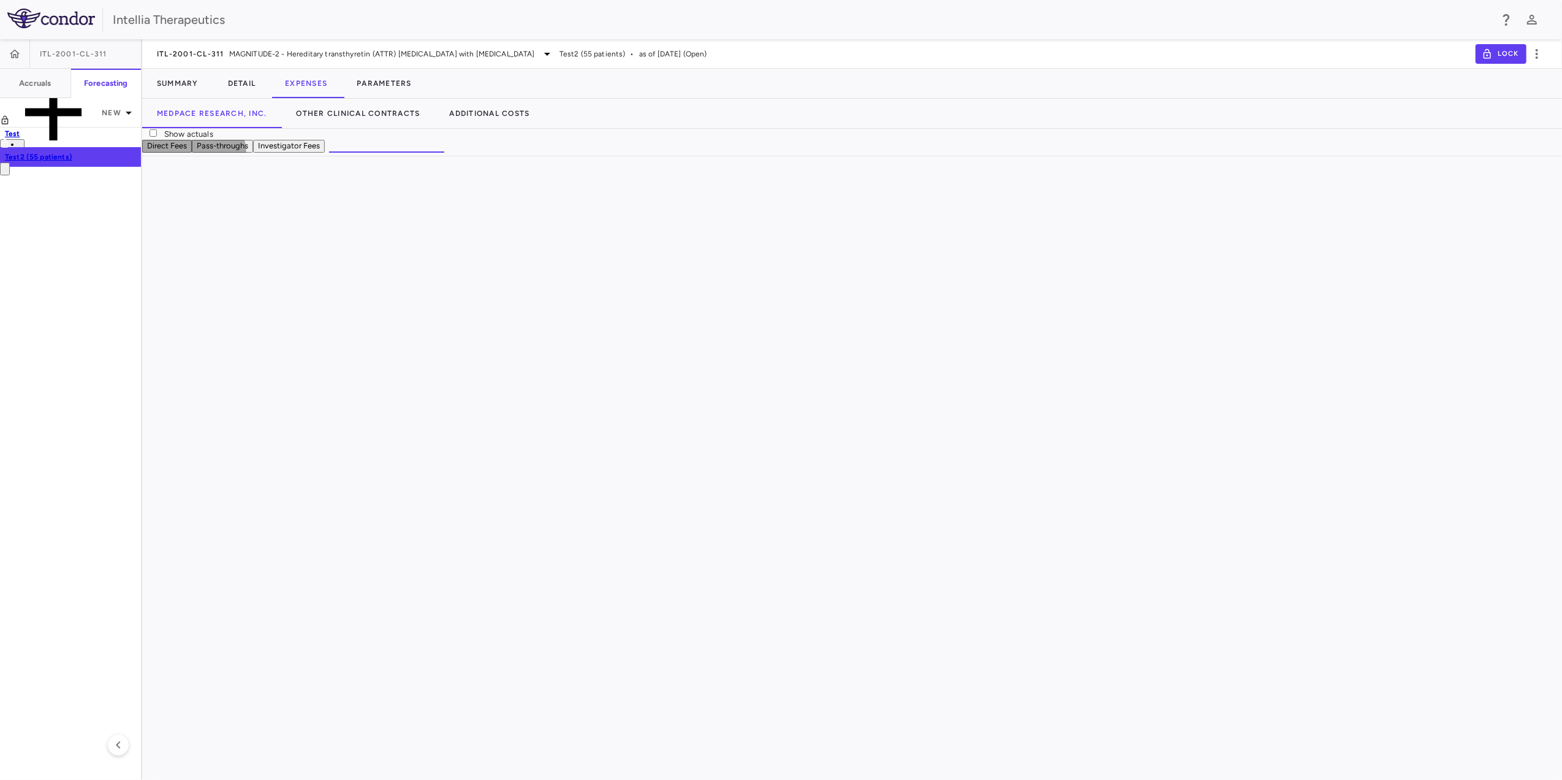
click at [253, 153] on button "Pass-throughs" at bounding box center [222, 146] width 61 height 13
click at [376, 116] on button "Other Clinical Contracts" at bounding box center [358, 113] width 153 height 29
click at [253, 105] on button "Medpace Research, Inc." at bounding box center [212, 113] width 140 height 29
click at [410, 119] on button "Other Clinical Contracts" at bounding box center [358, 113] width 153 height 29
drag, startPoint x: 255, startPoint y: 108, endPoint x: 259, endPoint y: 115, distance: 7.7
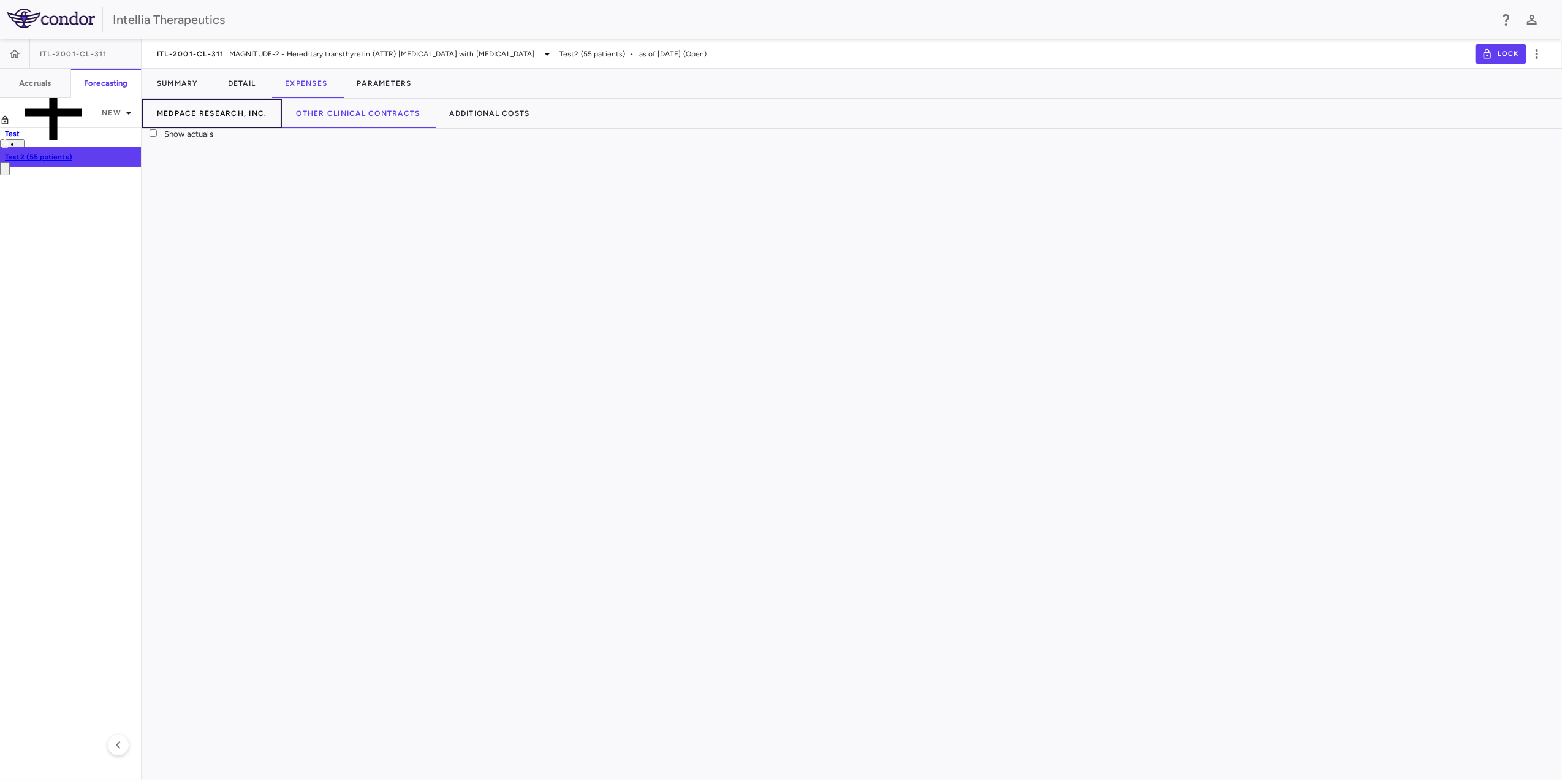
click at [255, 108] on button "Medpace Research, Inc." at bounding box center [212, 113] width 140 height 29
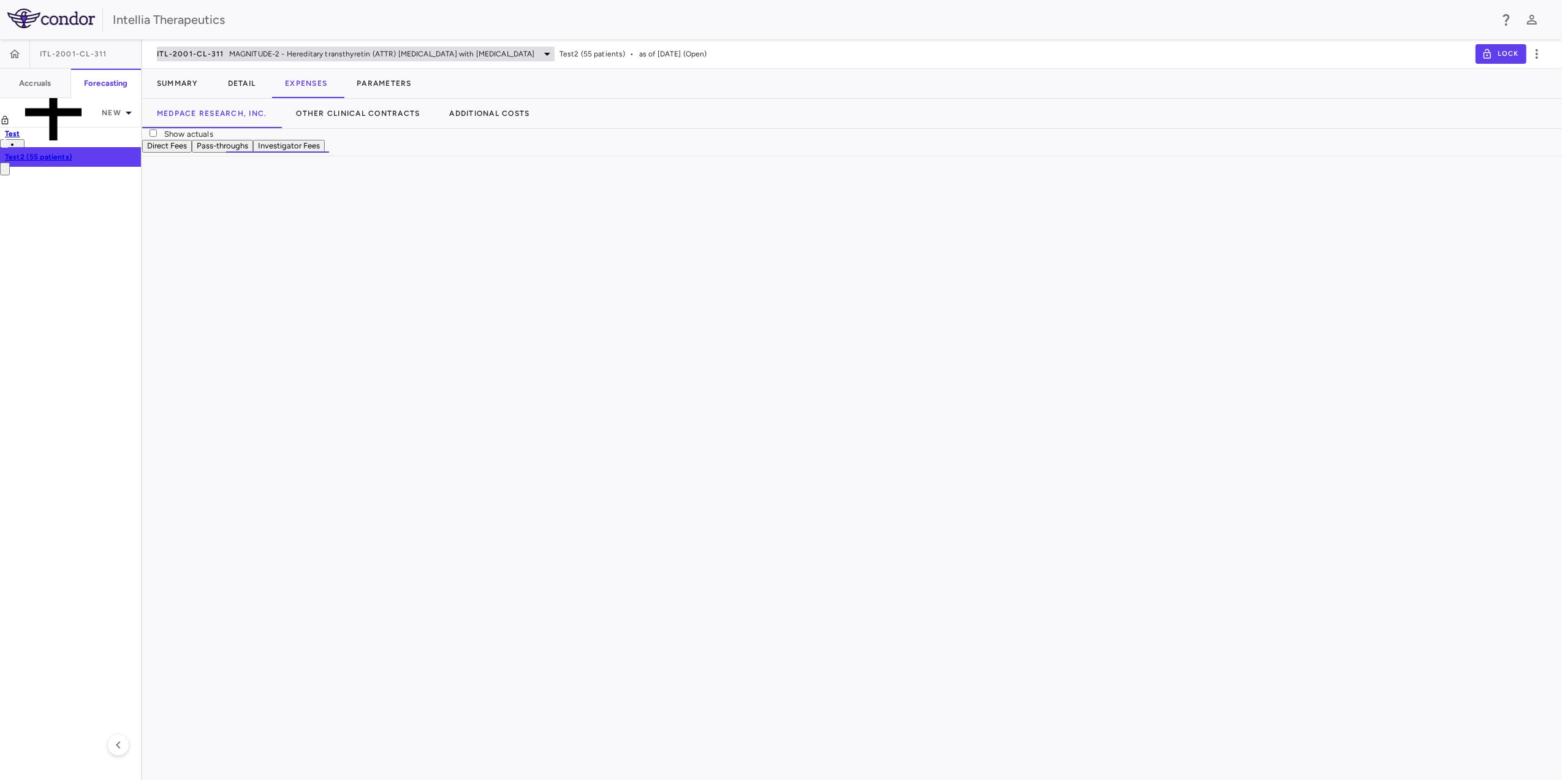
click at [341, 53] on span "MAGNITUDE-2 - Hereditary transthyretin (ATTR) [MEDICAL_DATA] with [MEDICAL_DATA]" at bounding box center [382, 53] width 306 height 11
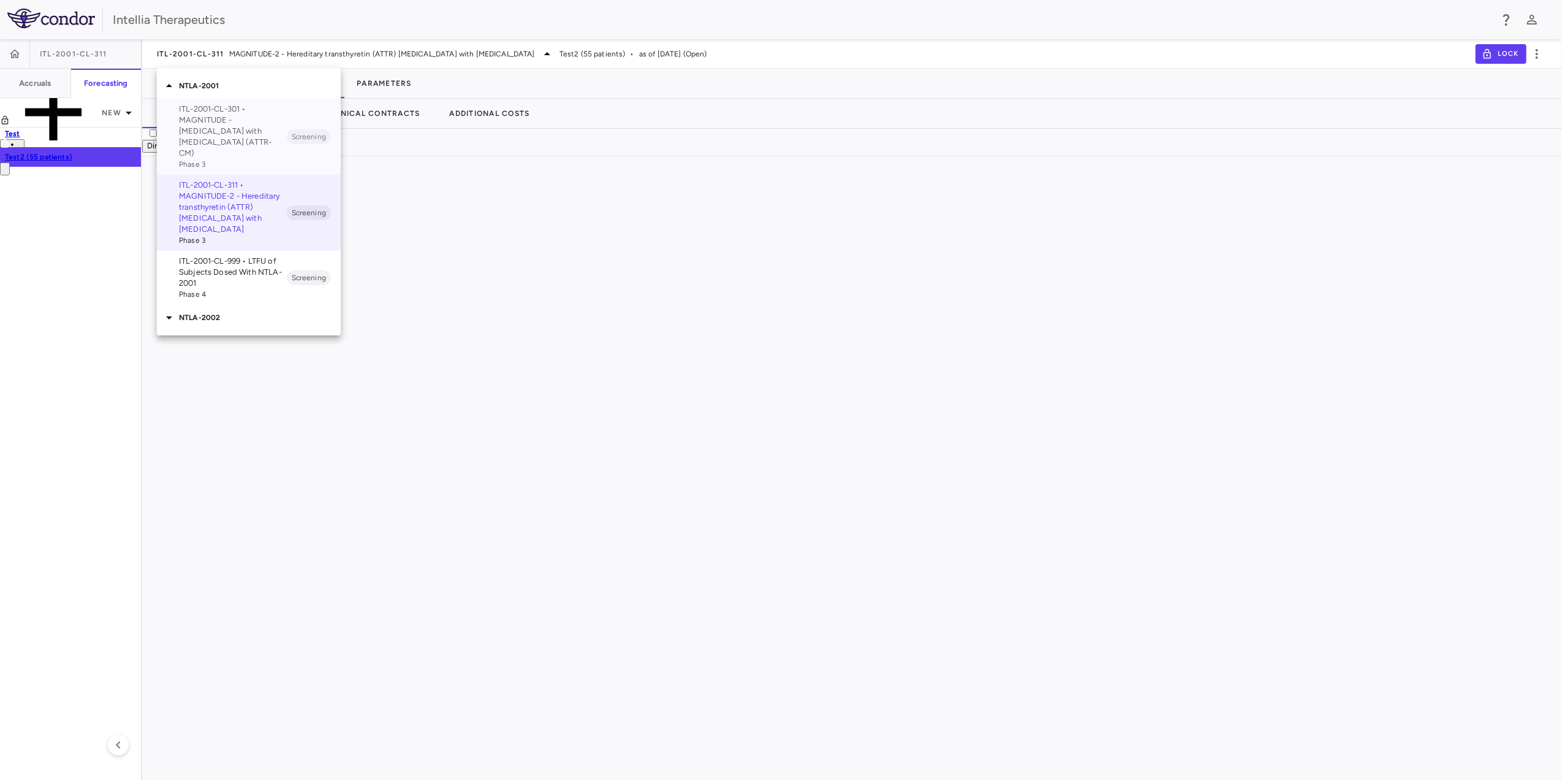
click at [251, 135] on p "ITL-2001-CL-301 • MAGNITUDE - [MEDICAL_DATA] with [MEDICAL_DATA] (ATTR-CM)" at bounding box center [233, 131] width 108 height 55
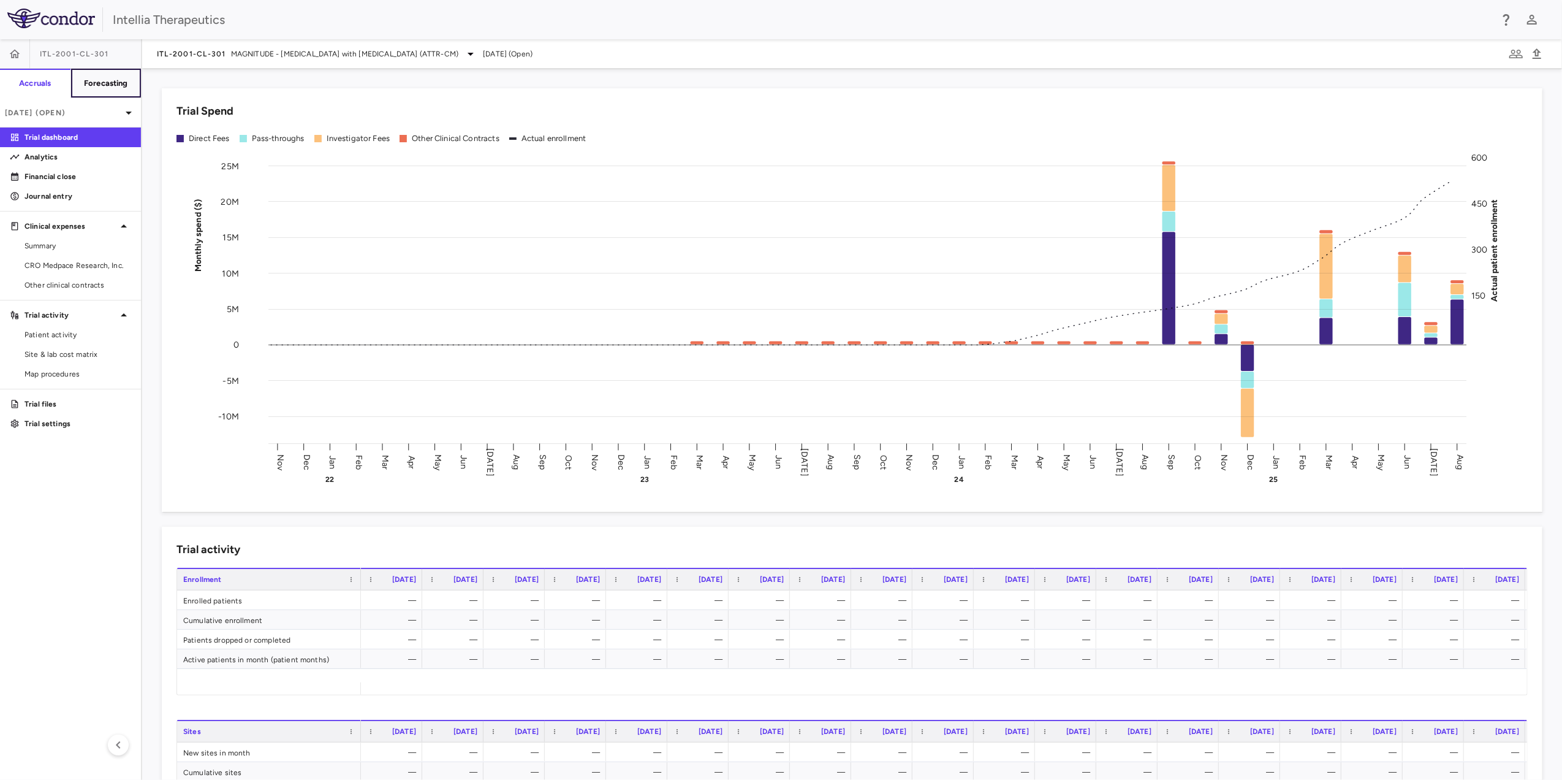
click at [114, 75] on button "Forecasting" at bounding box center [105, 83] width 71 height 29
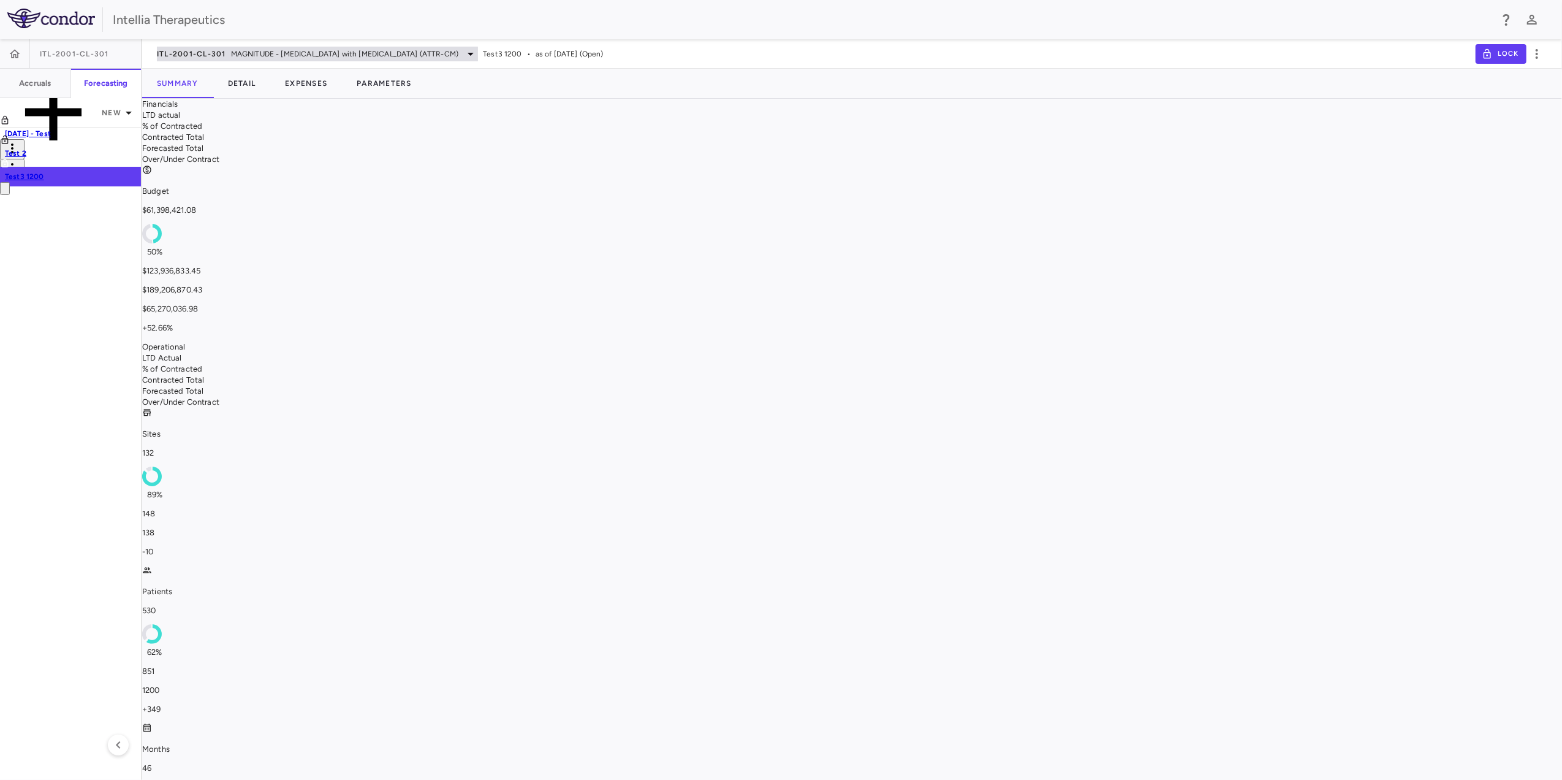
click at [334, 54] on span "MAGNITUDE - [MEDICAL_DATA] with [MEDICAL_DATA] (ATTR-CM)" at bounding box center [344, 53] width 227 height 11
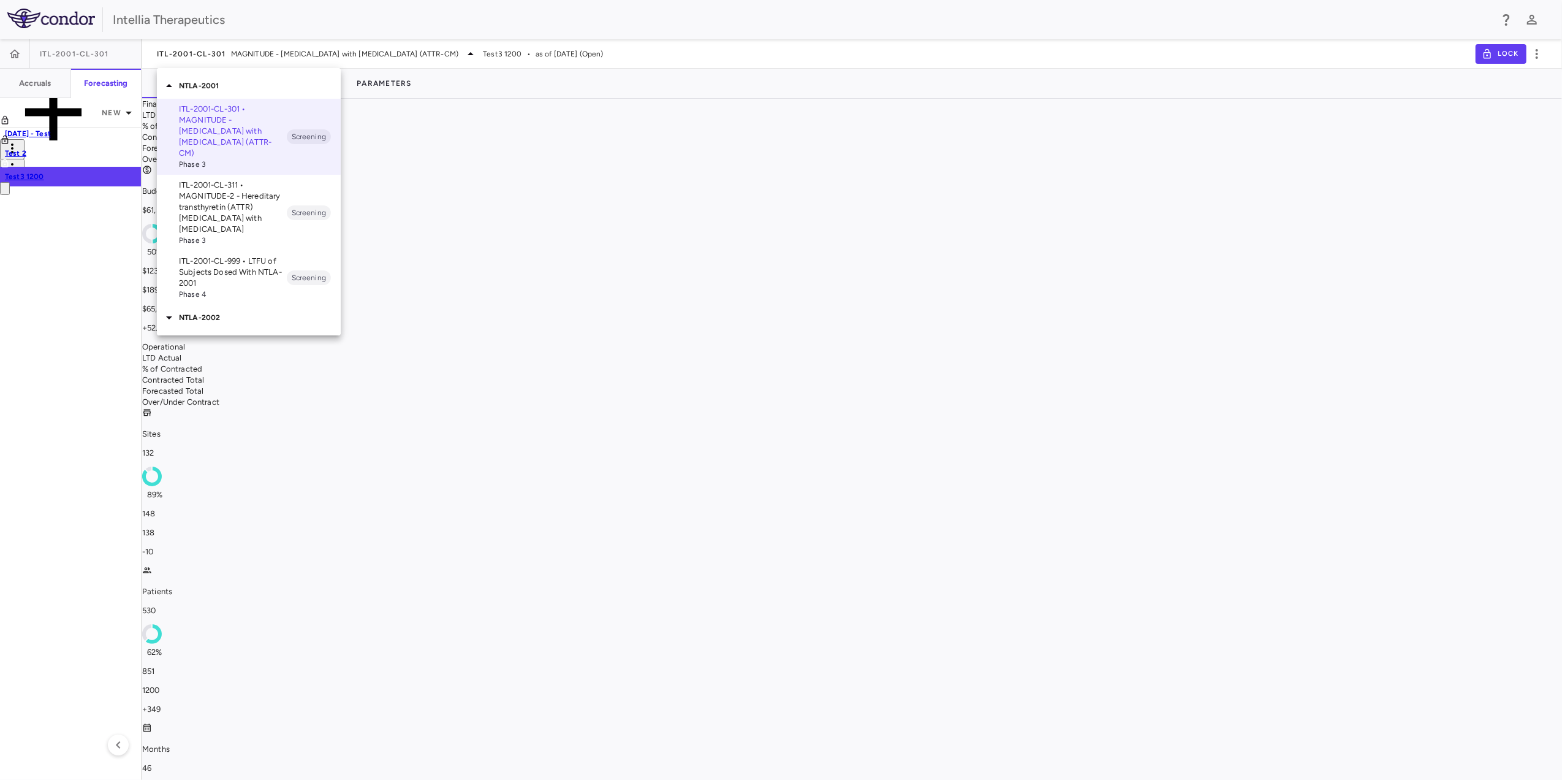
click at [165, 311] on icon at bounding box center [169, 317] width 15 height 15
click at [248, 396] on p "ITL-2002-CL-301 • HAELO - [MEDICAL_DATA]" at bounding box center [233, 400] width 108 height 22
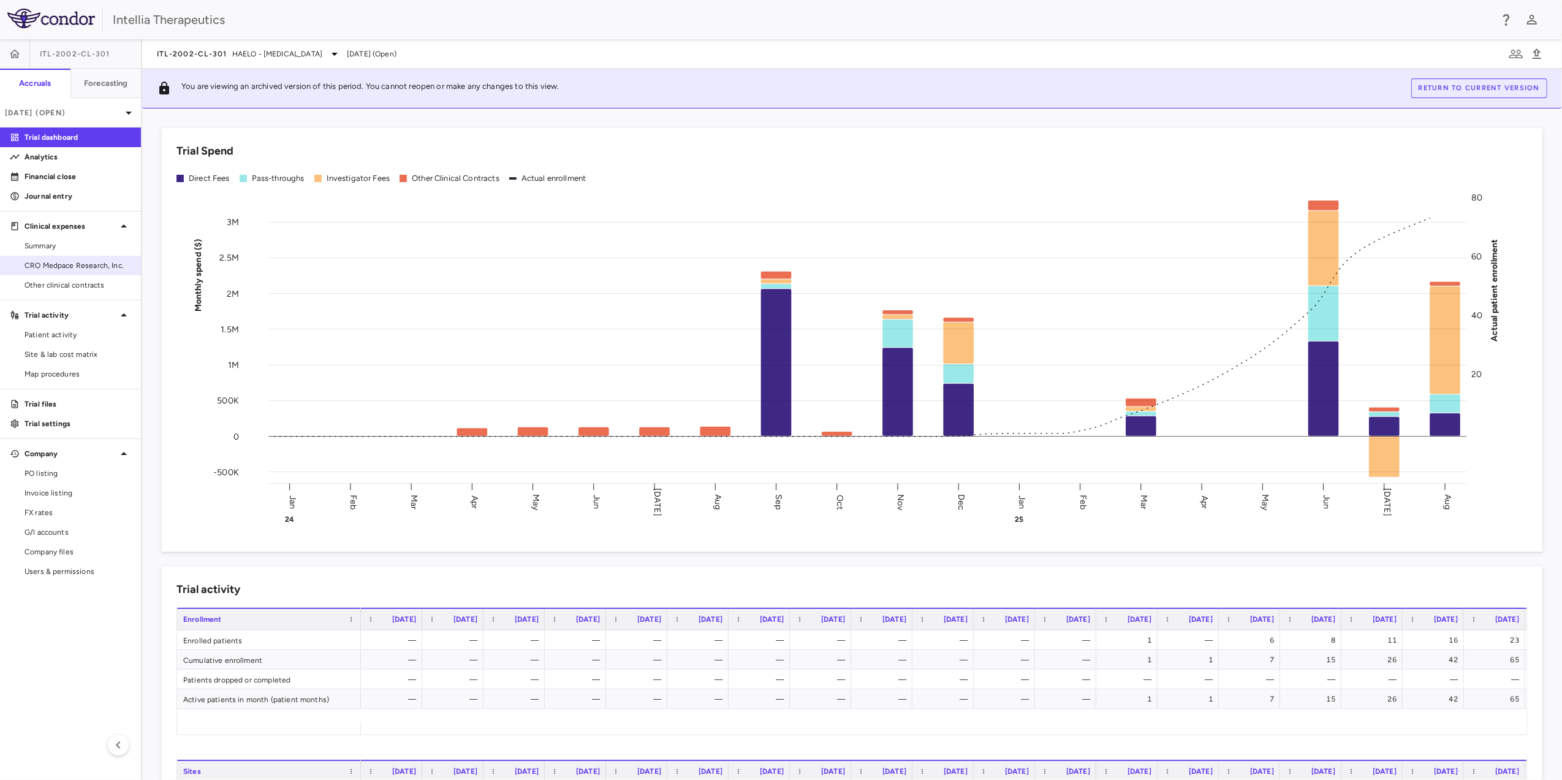
click at [64, 268] on span "CRO Medpace Research, Inc." at bounding box center [78, 265] width 107 height 11
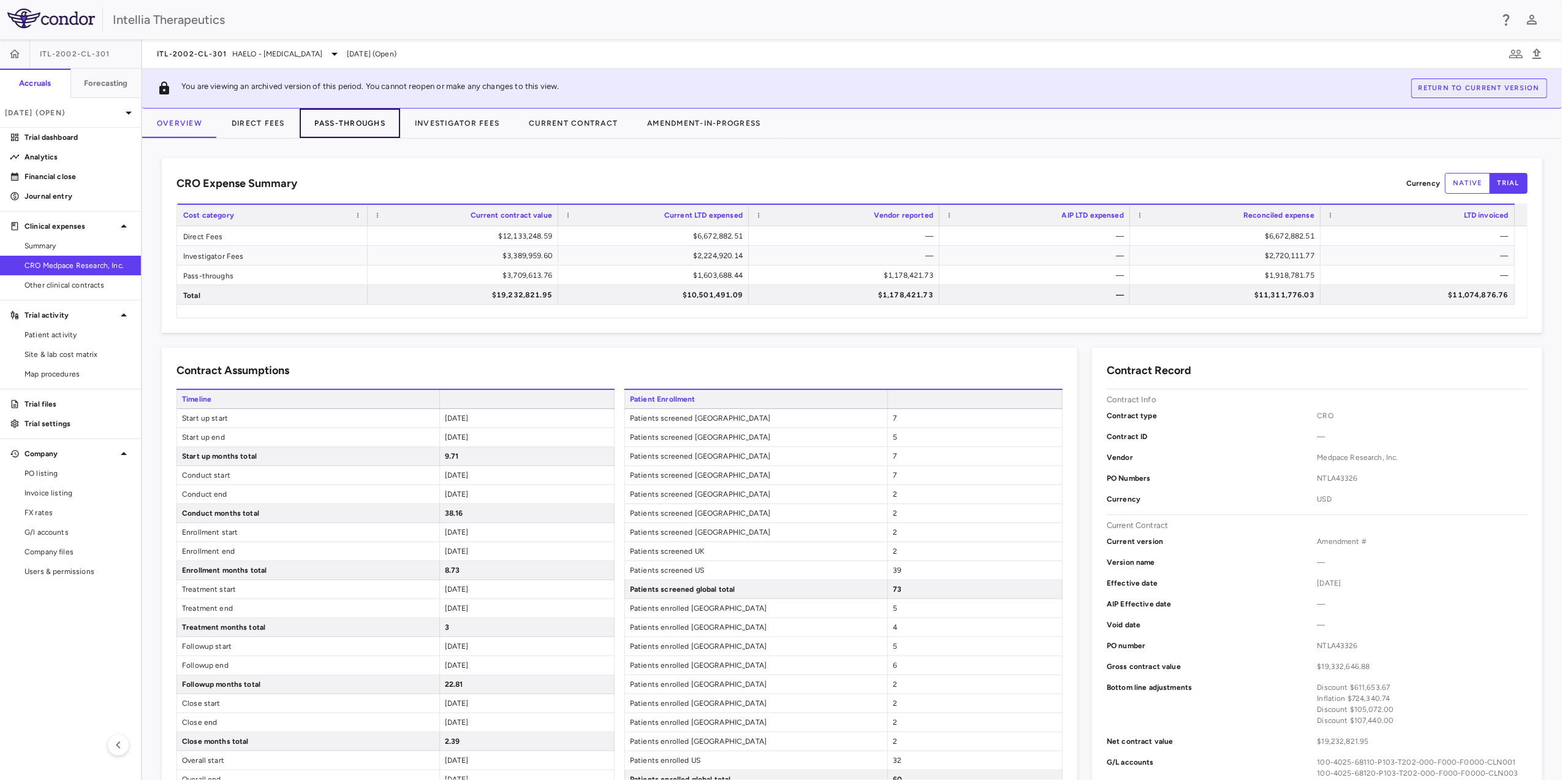
click at [330, 130] on button "Pass-Throughs" at bounding box center [350, 122] width 101 height 29
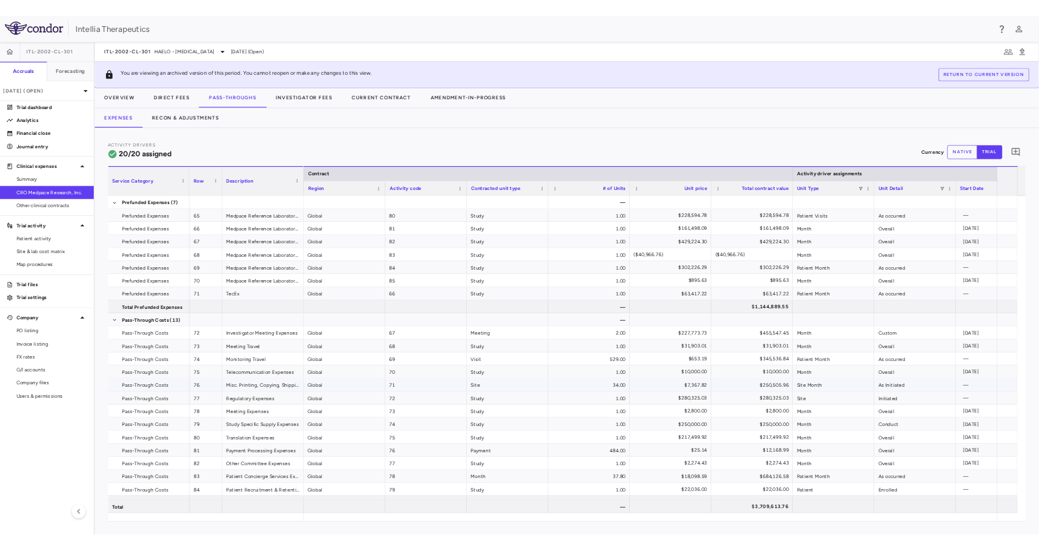
scroll to position [13, 0]
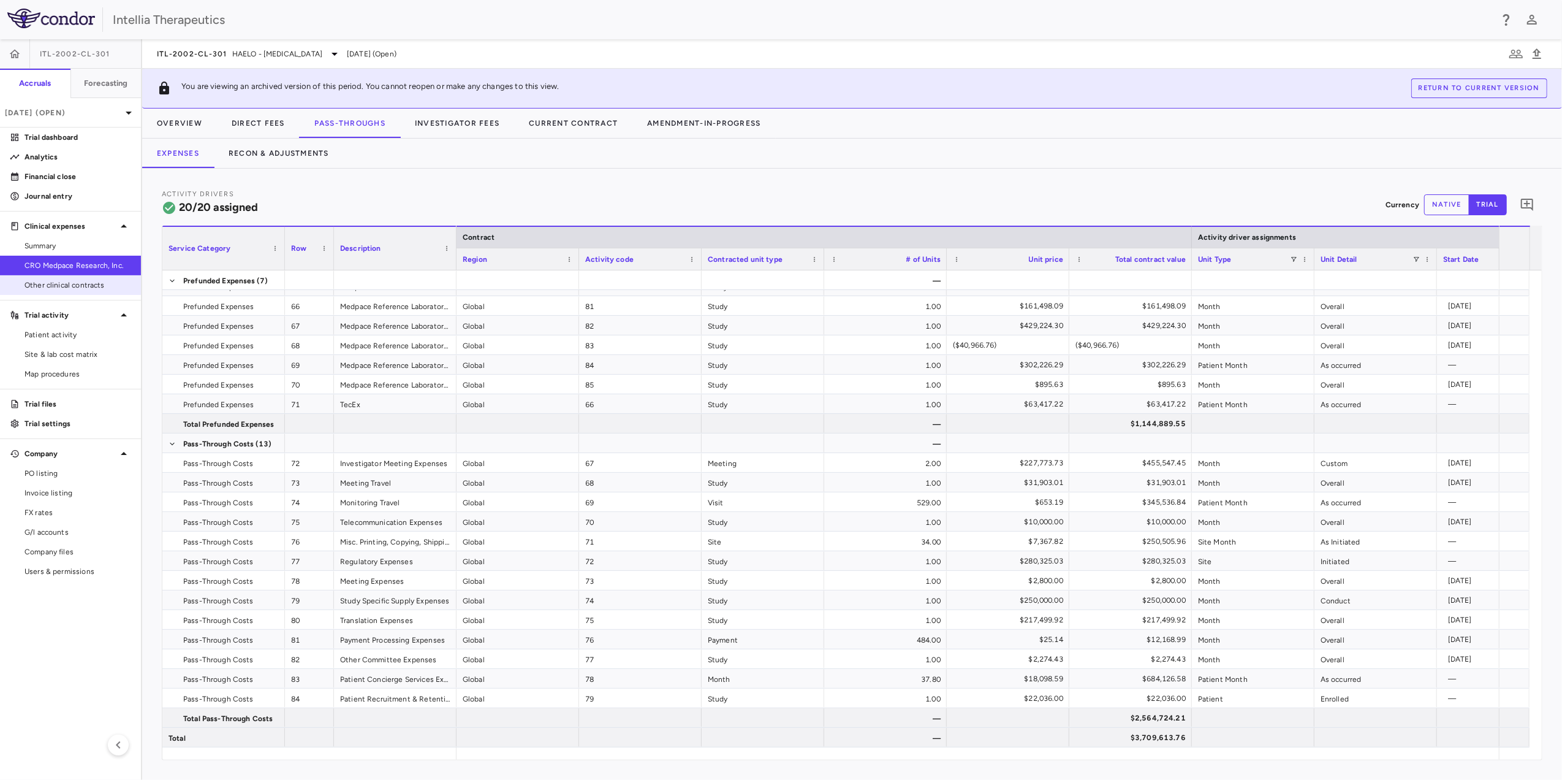
click at [99, 287] on span "Other clinical contracts" at bounding box center [78, 284] width 107 height 11
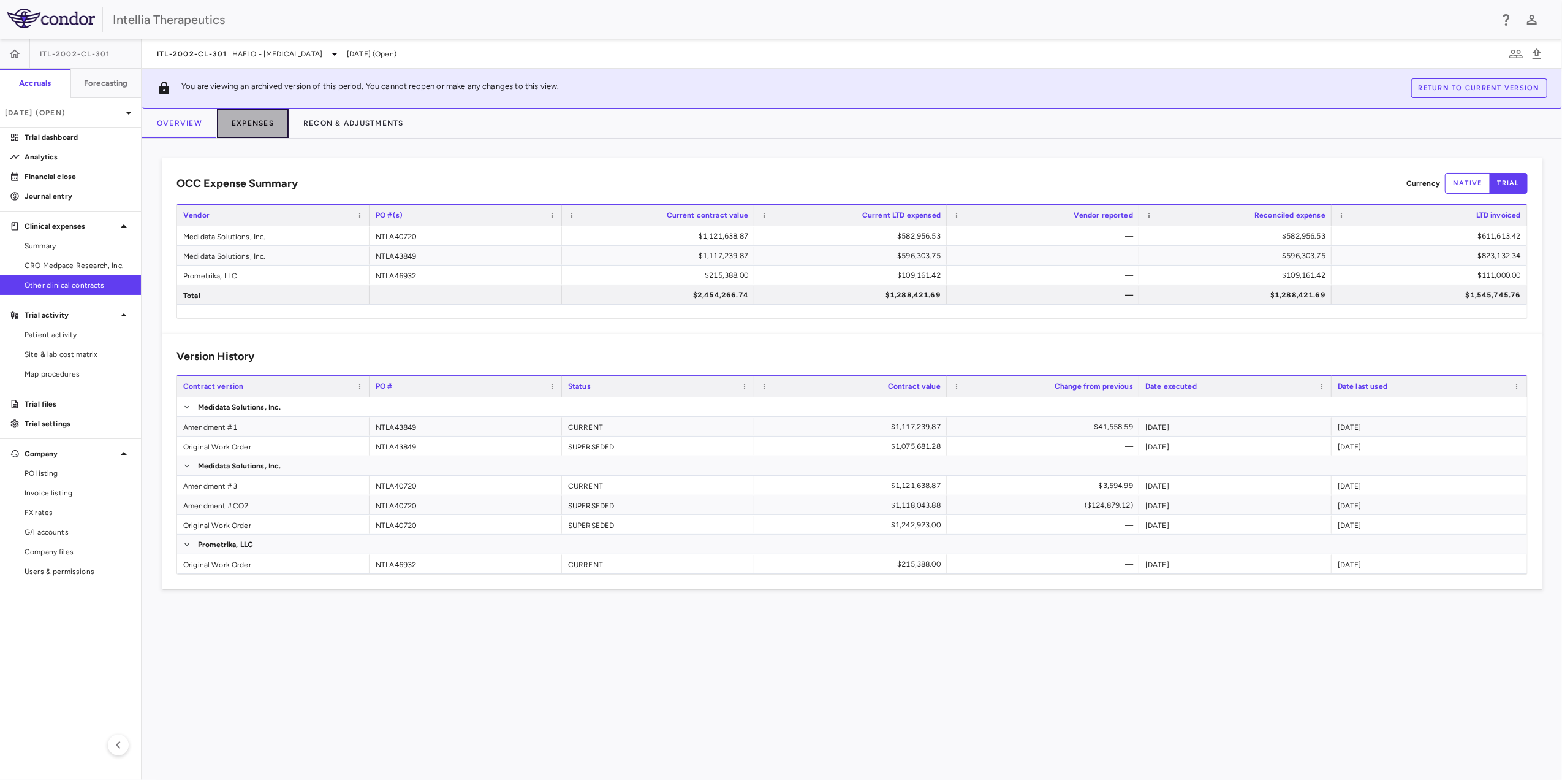
click at [258, 118] on button "Expenses" at bounding box center [253, 122] width 72 height 29
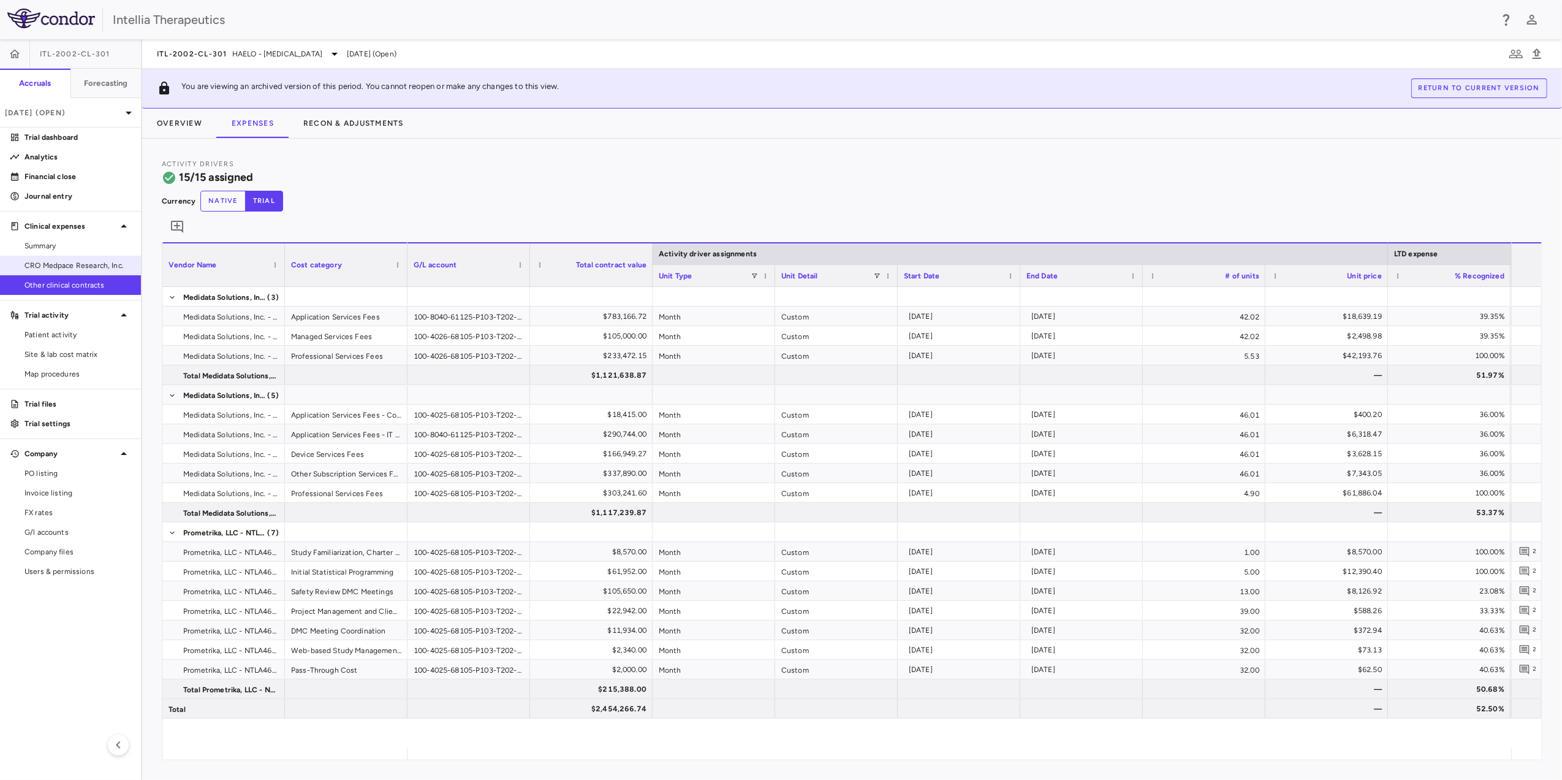
click at [92, 256] on link "CRO Medpace Research, Inc." at bounding box center [70, 265] width 141 height 18
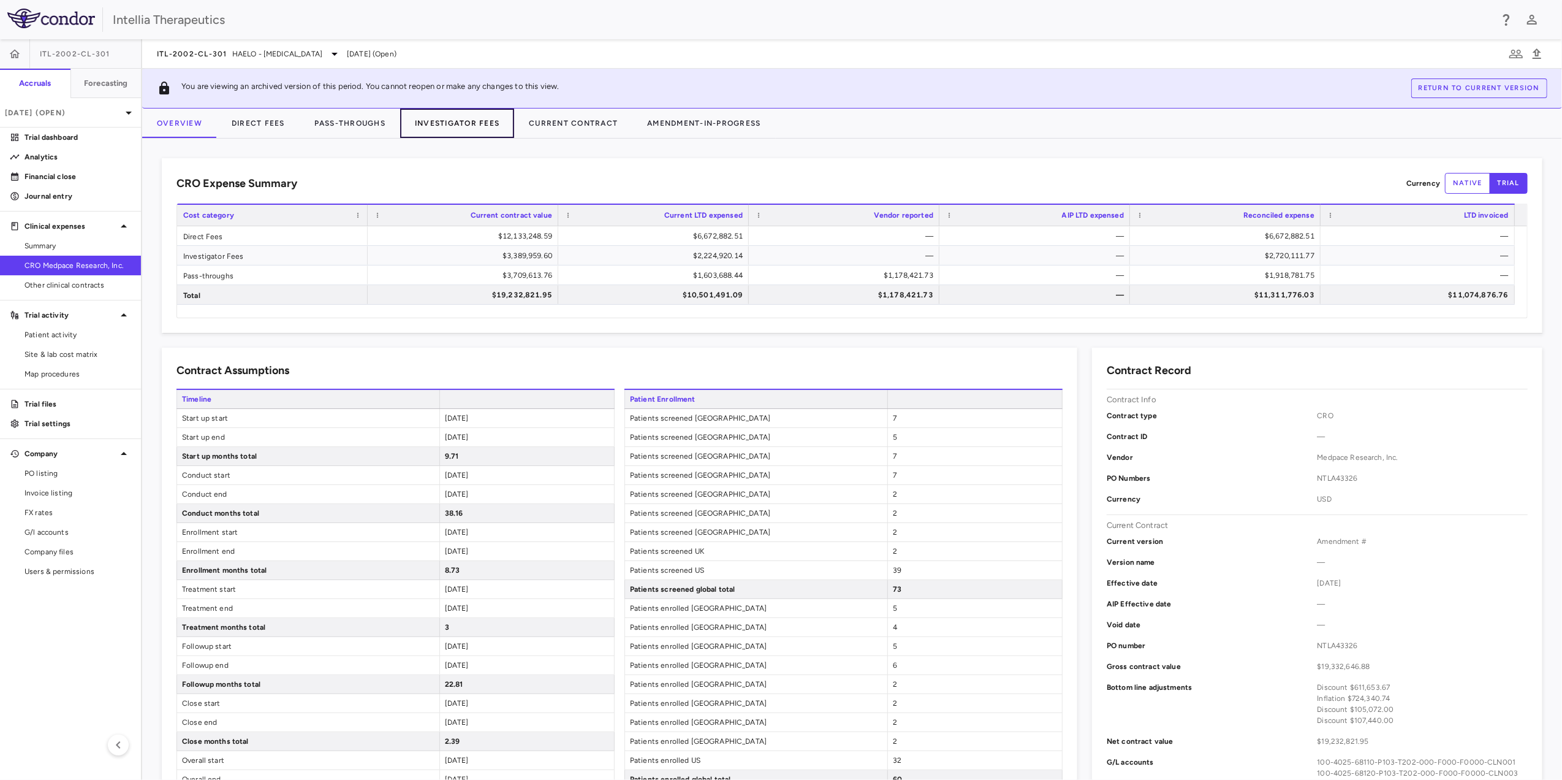
click at [400, 130] on button "Investigator Fees" at bounding box center [457, 122] width 114 height 29
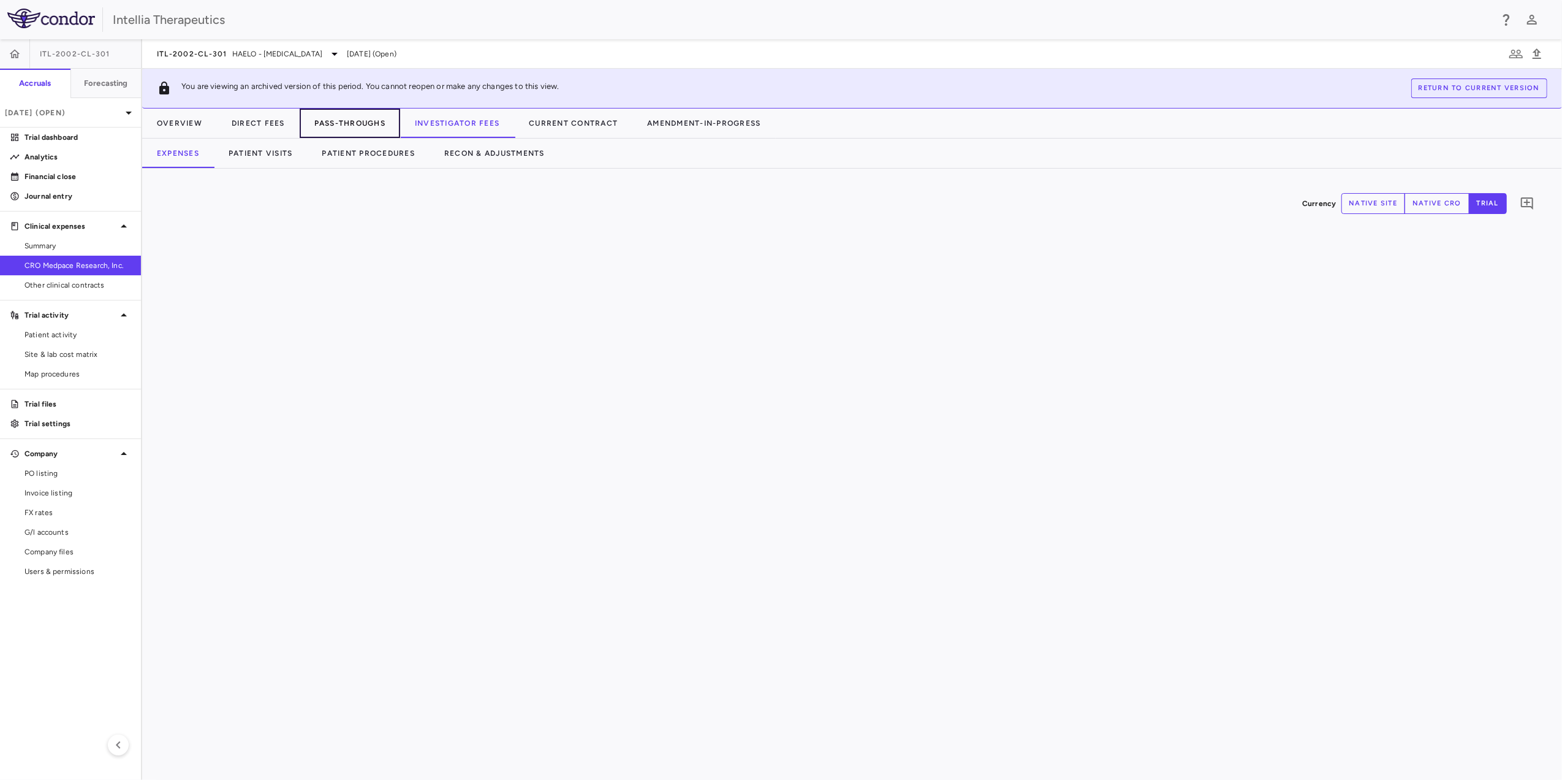
click at [386, 129] on button "Pass-Throughs" at bounding box center [350, 122] width 101 height 29
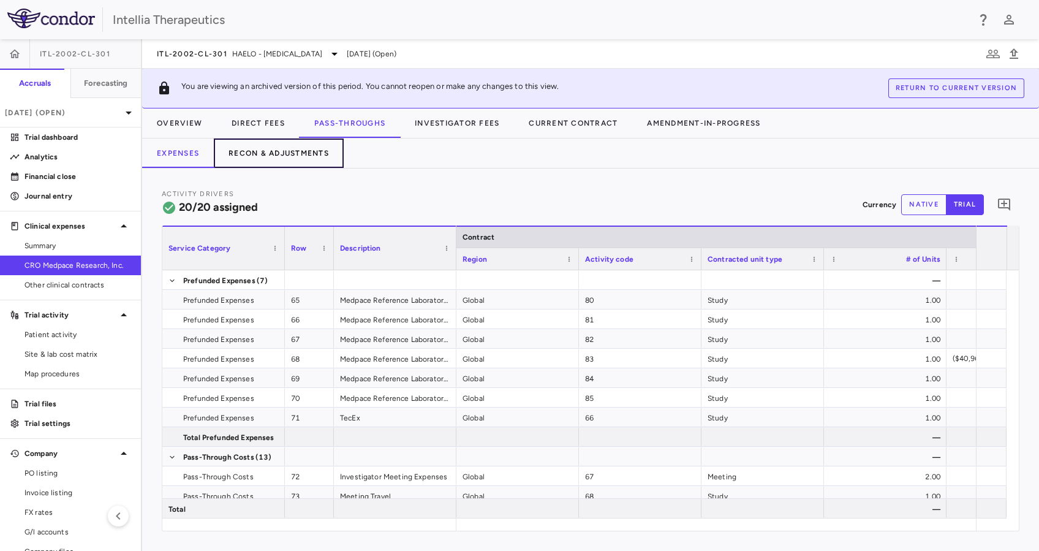
click at [249, 144] on button "Recon & Adjustments" at bounding box center [279, 153] width 130 height 29
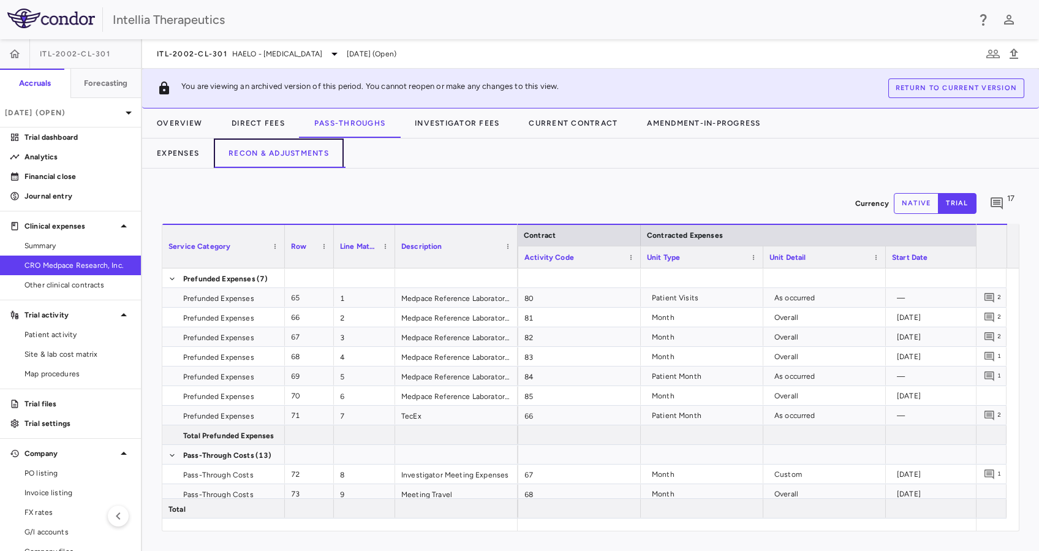
scroll to position [0, 359]
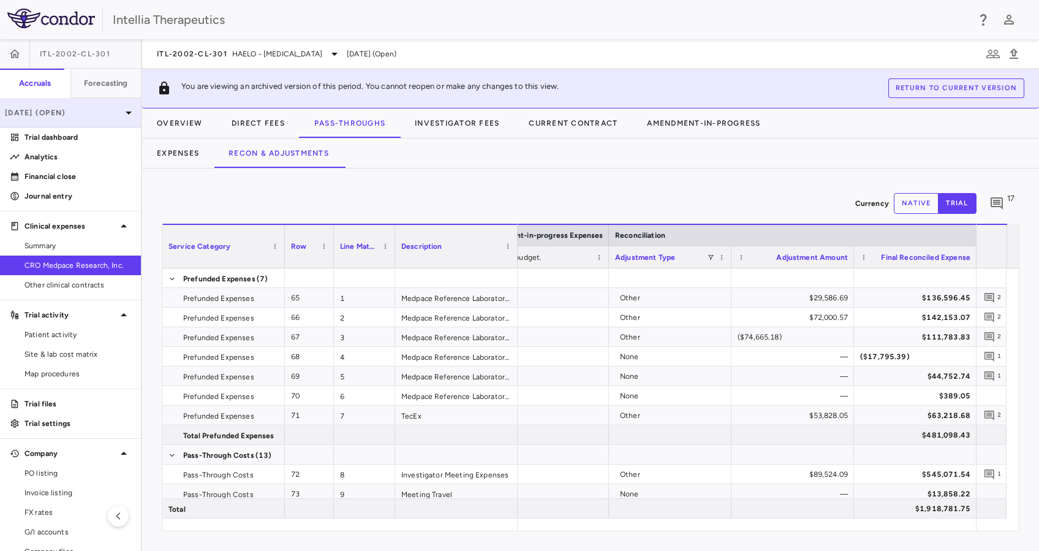
click at [103, 102] on div "[DATE] (Open)" at bounding box center [70, 112] width 141 height 29
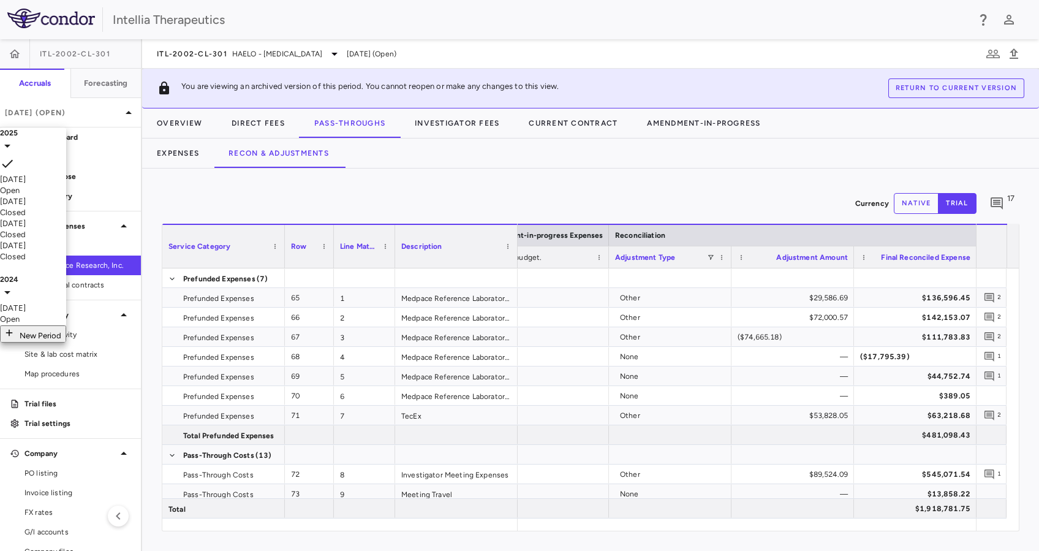
click at [99, 84] on div at bounding box center [519, 275] width 1039 height 551
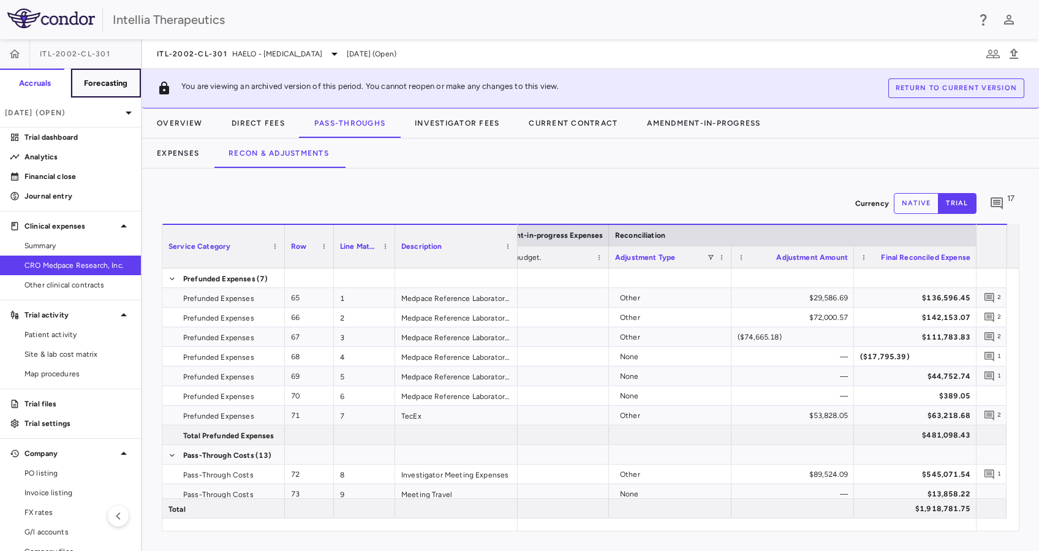
click at [103, 86] on h6 "Forecasting" at bounding box center [106, 83] width 44 height 11
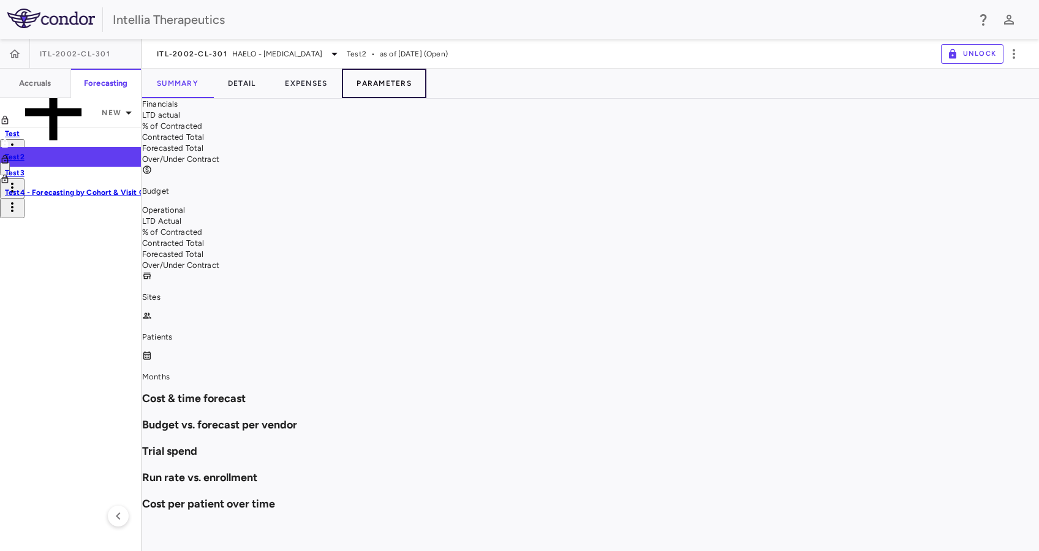
click at [397, 97] on button "Parameters" at bounding box center [384, 83] width 85 height 29
click at [294, 97] on button "Expenses" at bounding box center [306, 83] width 72 height 29
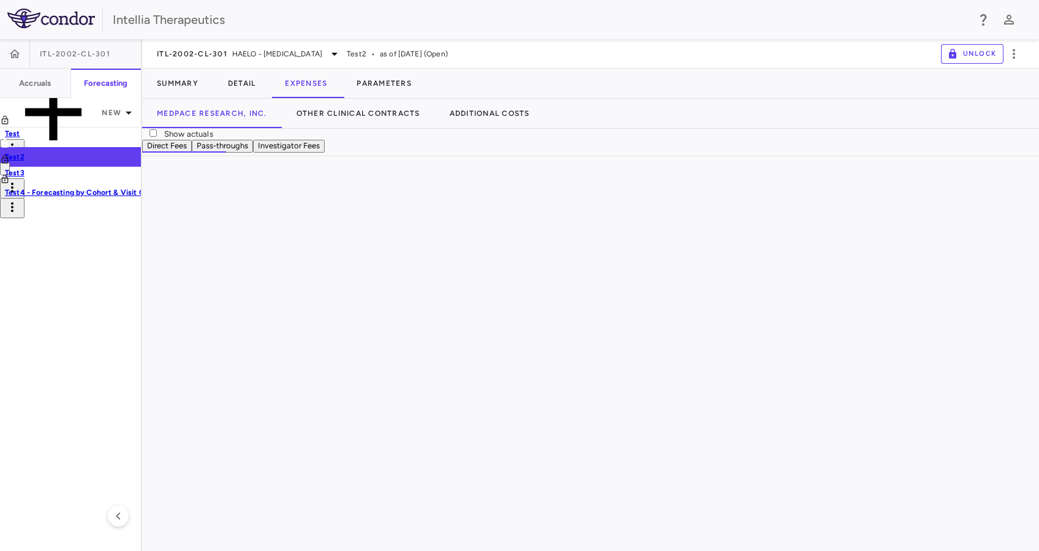
click at [253, 153] on button "Pass-throughs" at bounding box center [222, 146] width 61 height 13
click at [221, 49] on span "ITL-2002-CL-301" at bounding box center [192, 54] width 70 height 10
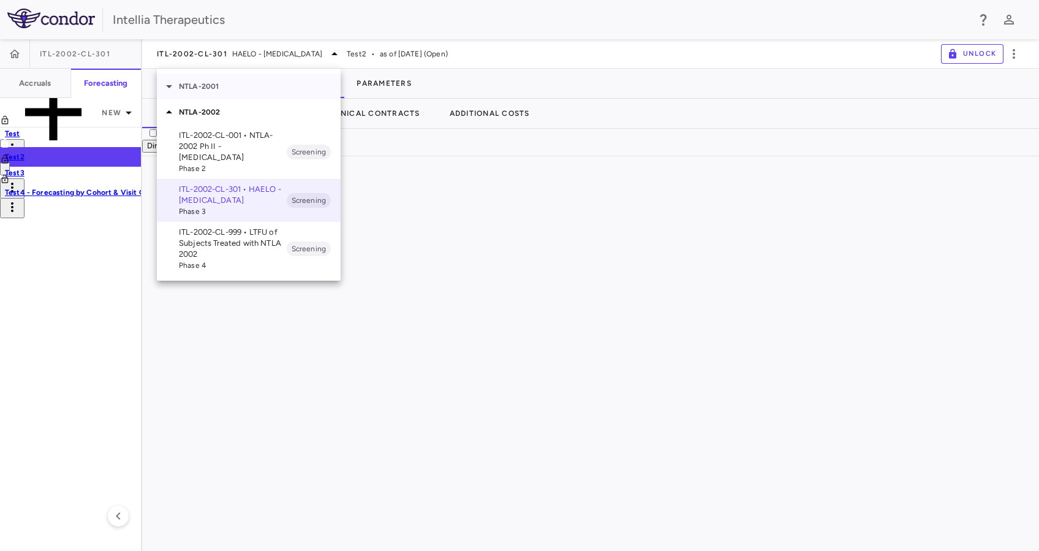
click at [172, 87] on icon at bounding box center [169, 86] width 15 height 15
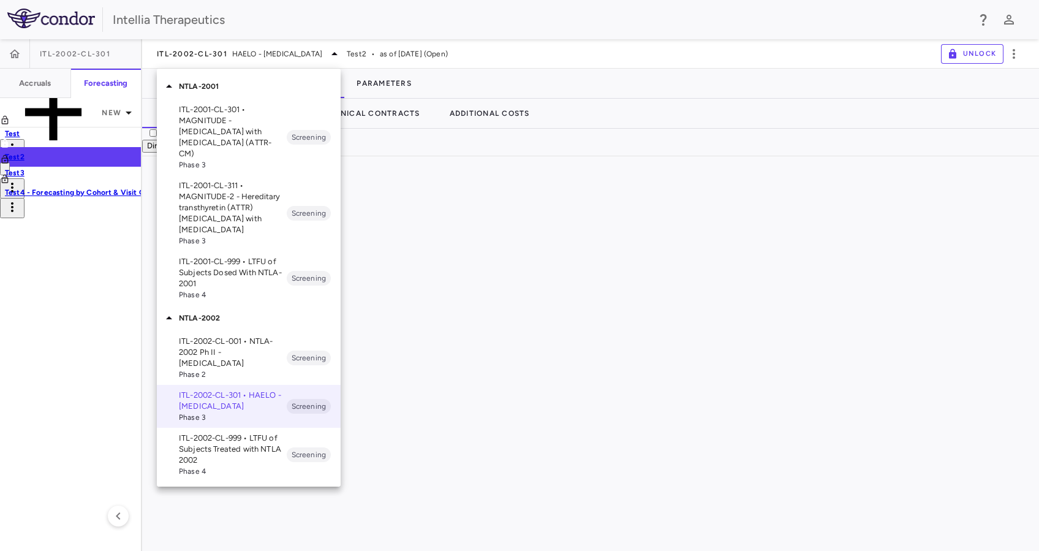
click at [247, 142] on p "ITL-2001-CL-301 • MAGNITUDE - [MEDICAL_DATA] with [MEDICAL_DATA] (ATTR-CM)" at bounding box center [233, 131] width 108 height 55
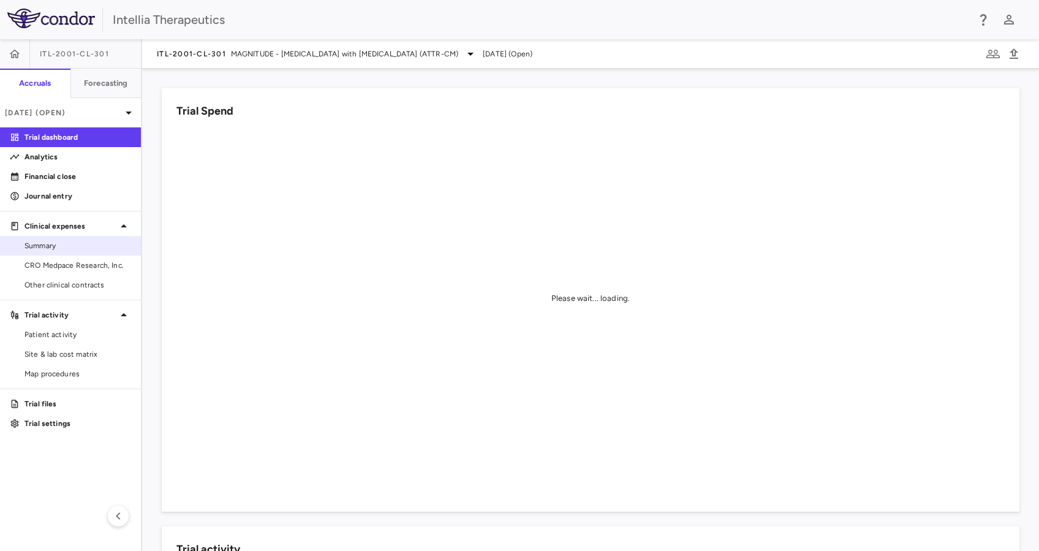
click at [56, 242] on span "Summary" at bounding box center [78, 245] width 107 height 11
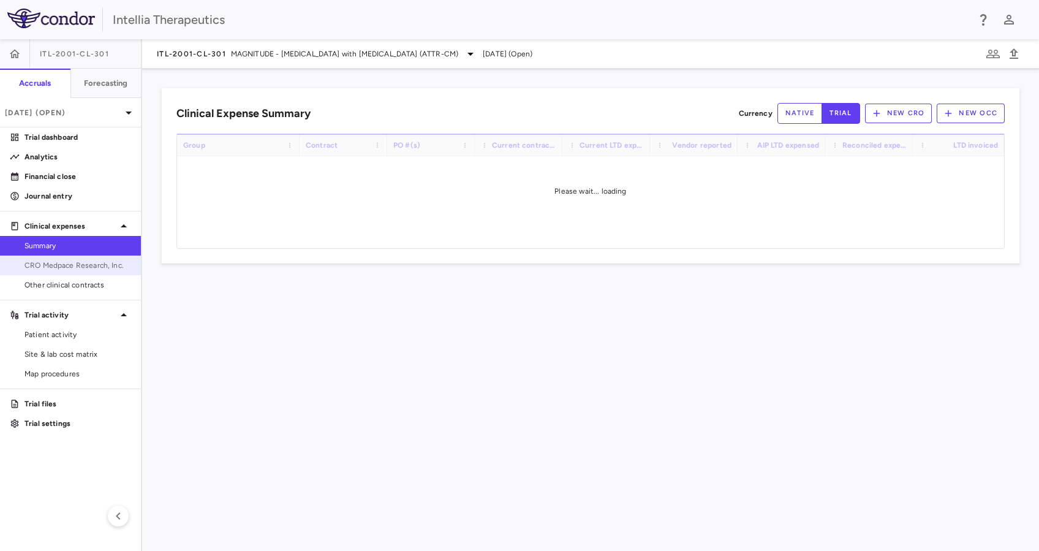
click at [57, 273] on link "CRO Medpace Research, Inc." at bounding box center [70, 265] width 141 height 18
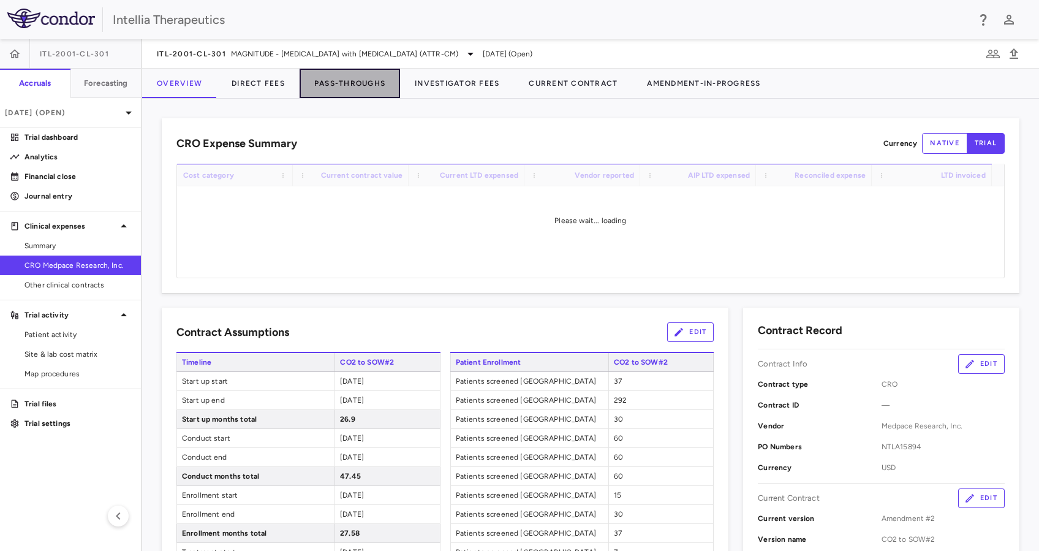
click at [336, 94] on button "Pass-Throughs" at bounding box center [350, 83] width 101 height 29
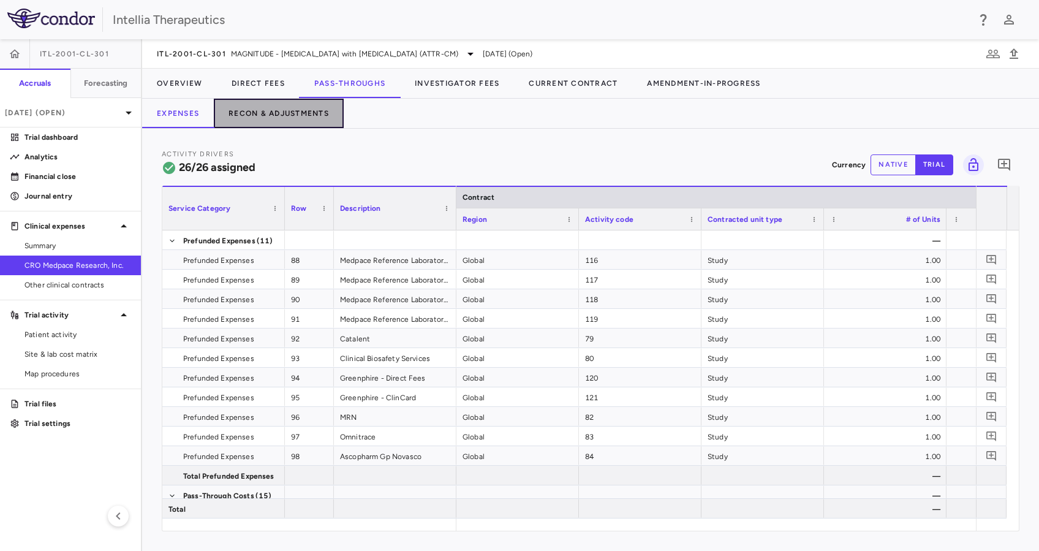
click at [289, 114] on button "Recon & Adjustments" at bounding box center [279, 113] width 130 height 29
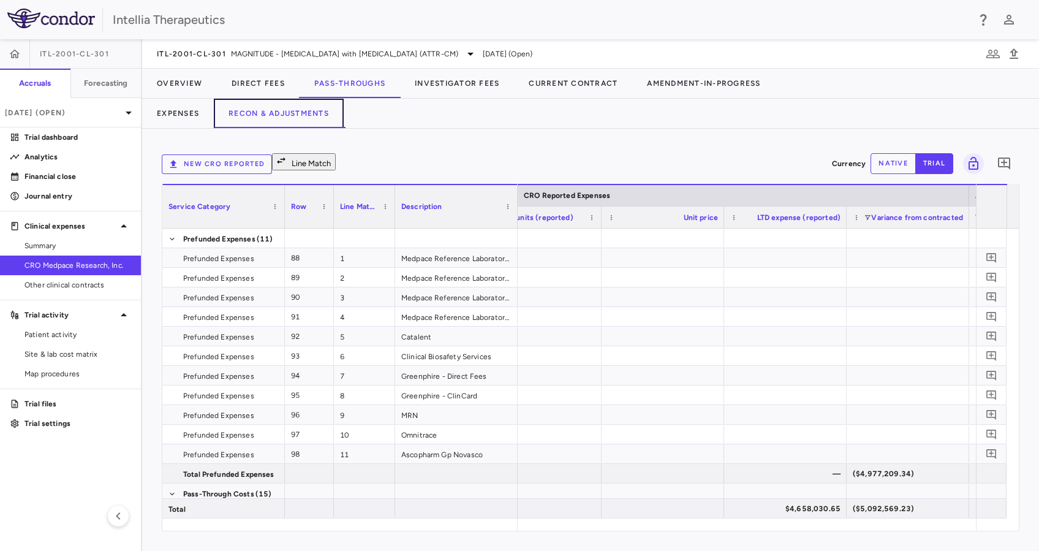
scroll to position [0, 2437]
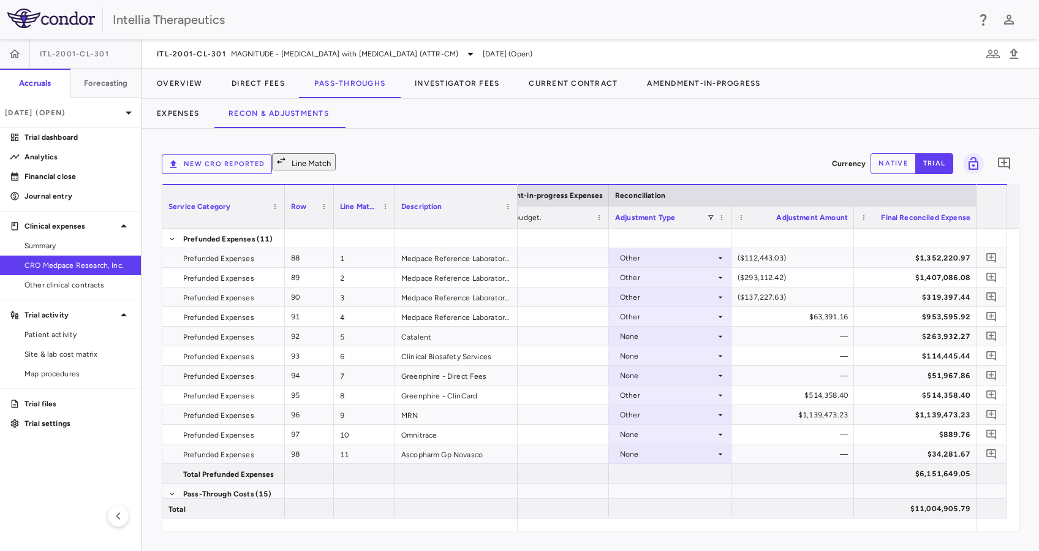
drag, startPoint x: 820, startPoint y: 69, endPoint x: 796, endPoint y: 63, distance: 25.1
click at [821, 69] on div at bounding box center [908, 84] width 264 height 30
click at [111, 77] on button "Forecasting" at bounding box center [105, 83] width 71 height 29
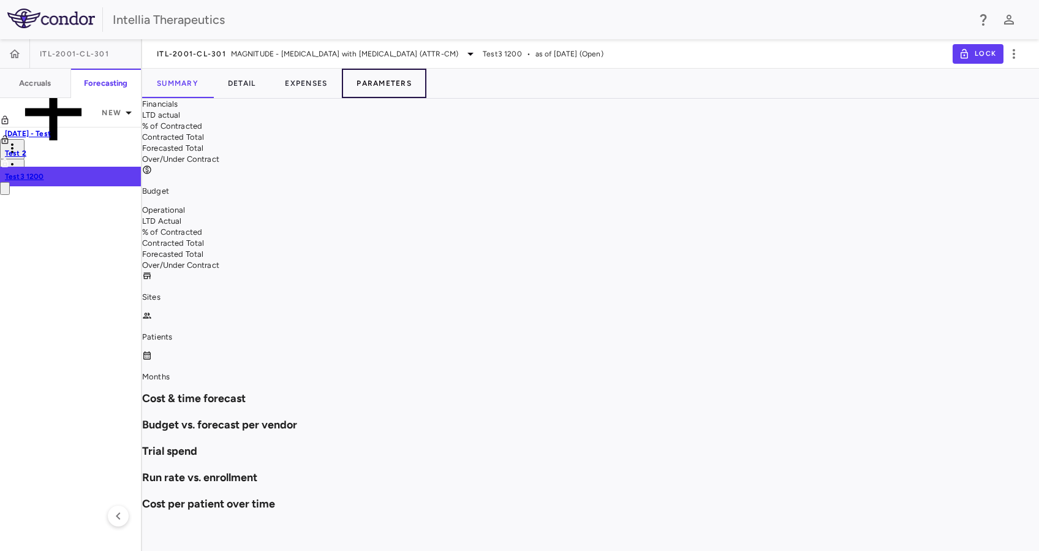
click at [376, 74] on button "Parameters" at bounding box center [384, 83] width 85 height 29
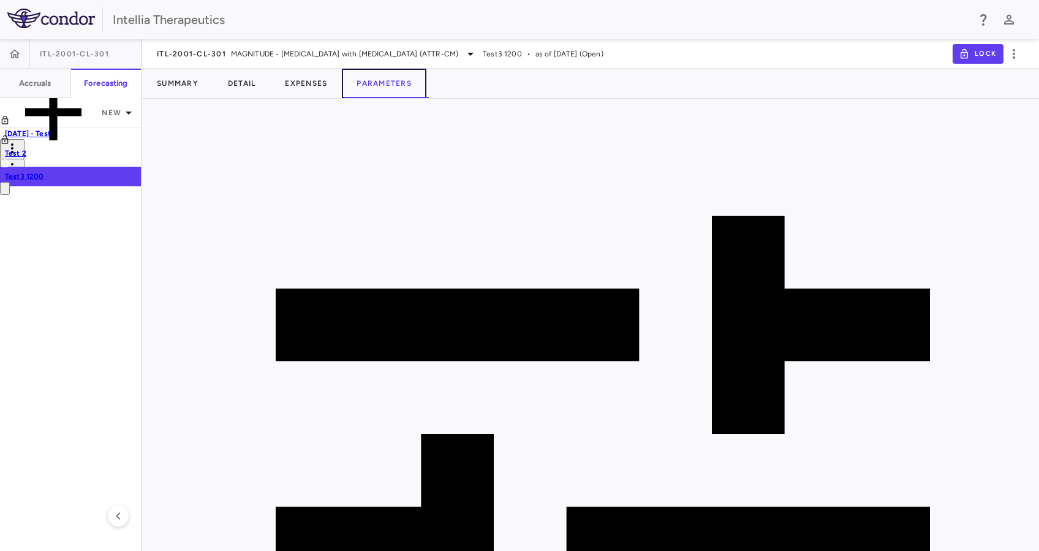
type input "********"
